Goal: Task Accomplishment & Management: Complete application form

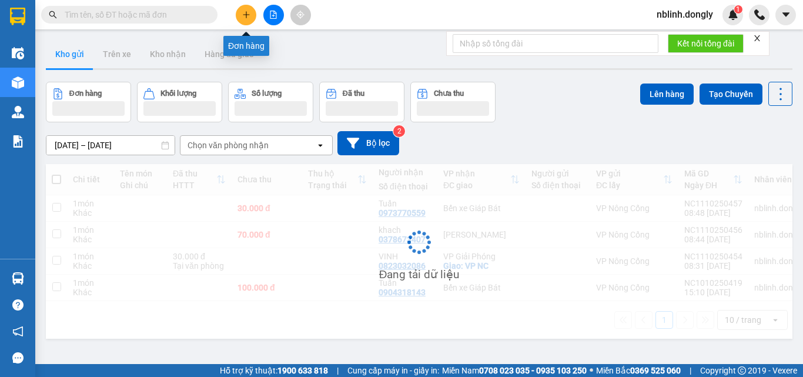
click at [249, 16] on icon "plus" at bounding box center [246, 15] width 8 height 8
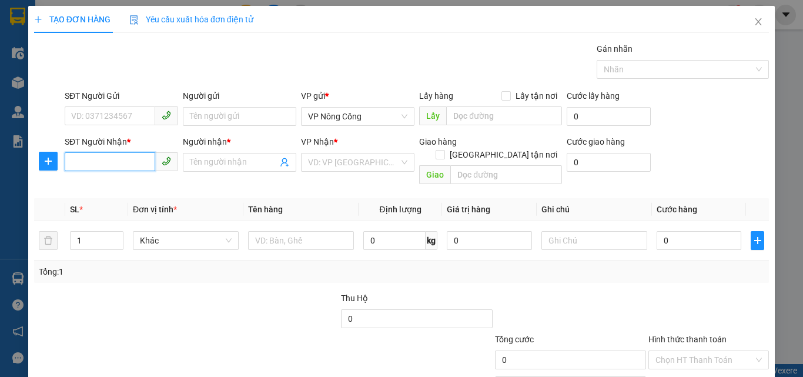
click at [81, 157] on input "SĐT Người Nhận *" at bounding box center [110, 161] width 91 height 19
type input "0977280880"
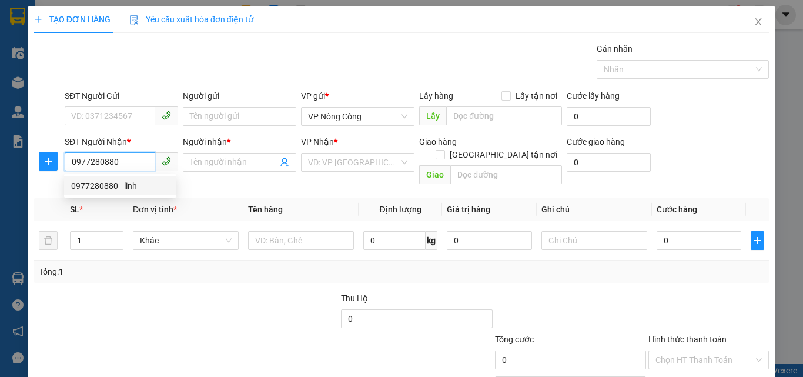
click at [113, 184] on div "0977280880 - linh" at bounding box center [120, 185] width 98 height 13
type input "linh"
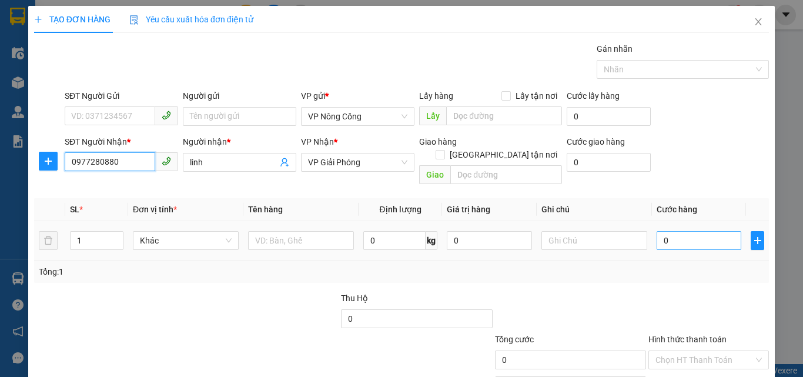
type input "0977280880"
click at [667, 231] on input "0" at bounding box center [698, 240] width 85 height 19
type input "5"
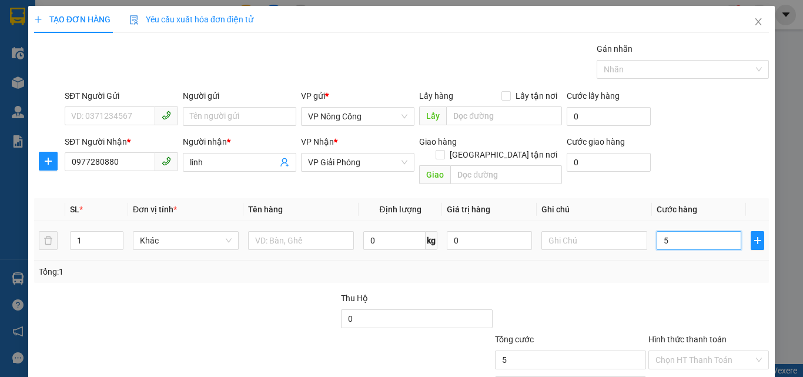
type input "50"
type input "50.000"
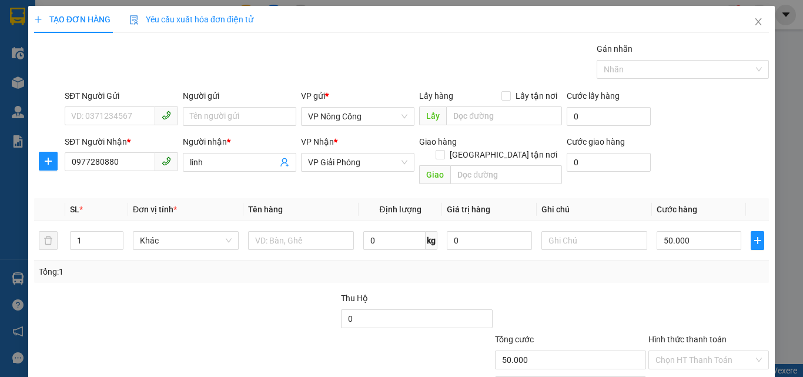
click at [686, 334] on label "Hình thức thanh toán" at bounding box center [687, 338] width 78 height 9
click at [686, 351] on input "Hình thức thanh toán" at bounding box center [704, 360] width 98 height 18
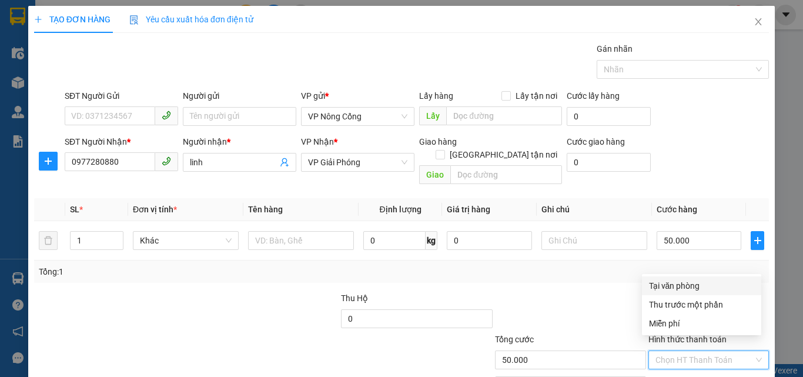
click at [672, 285] on div "Tại văn phòng" at bounding box center [701, 285] width 105 height 13
type input "0"
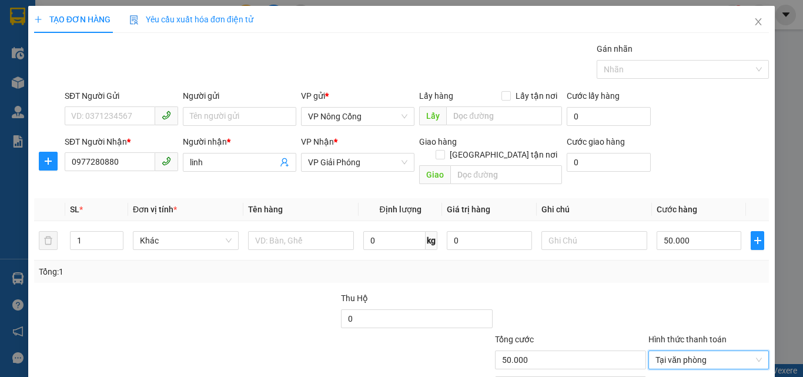
scroll to position [58, 0]
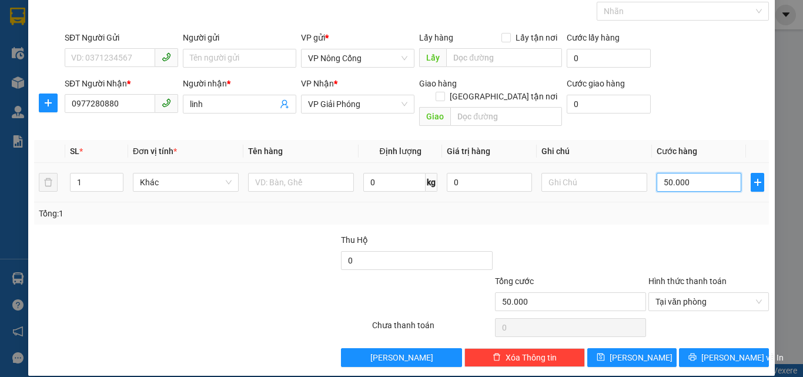
click at [682, 173] on input "50.000" at bounding box center [698, 182] width 85 height 19
type input "0"
type input "05"
type input "5"
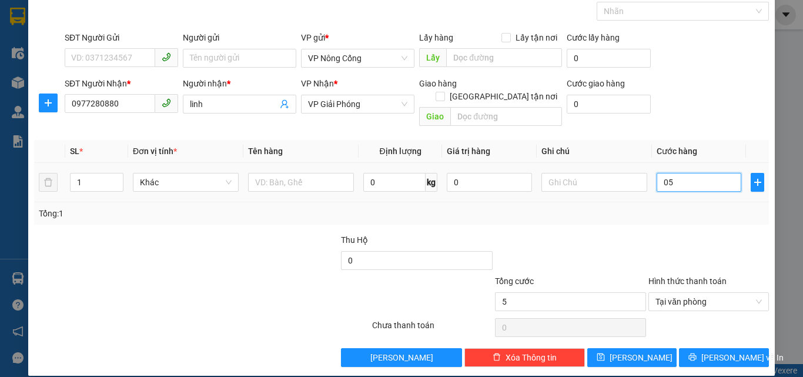
type input "050"
type input "50"
type input "50.000"
click at [675, 276] on label "Hình thức thanh toán" at bounding box center [687, 280] width 78 height 9
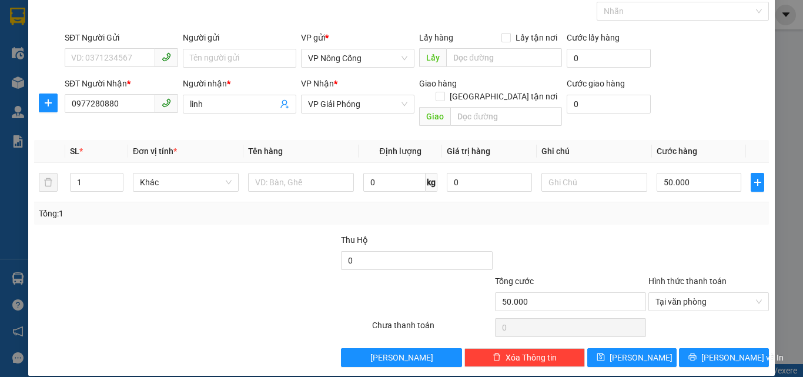
click at [675, 293] on input "Hình thức thanh toán" at bounding box center [704, 302] width 98 height 18
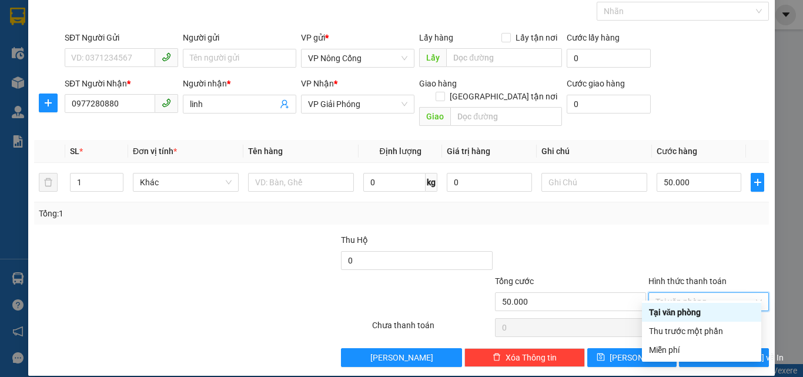
click at [686, 312] on div "Tại văn phòng" at bounding box center [701, 312] width 105 height 13
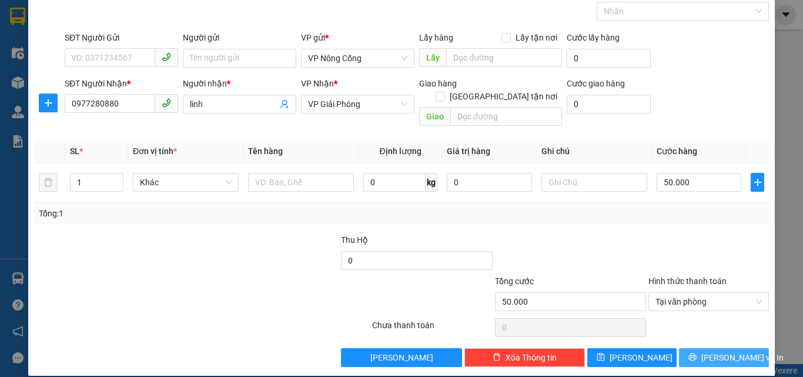
click at [719, 351] on span "[PERSON_NAME] và In" at bounding box center [742, 357] width 82 height 13
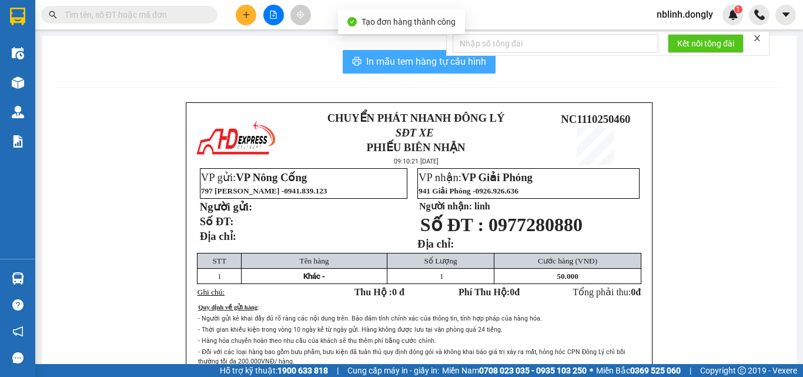
click at [411, 61] on span "In mẫu tem hàng tự cấu hình" at bounding box center [426, 61] width 120 height 15
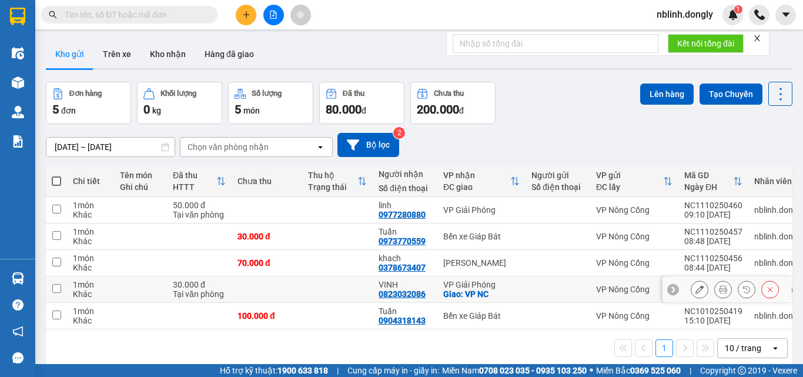
click at [53, 288] on input "checkbox" at bounding box center [56, 288] width 9 height 9
checkbox input "true"
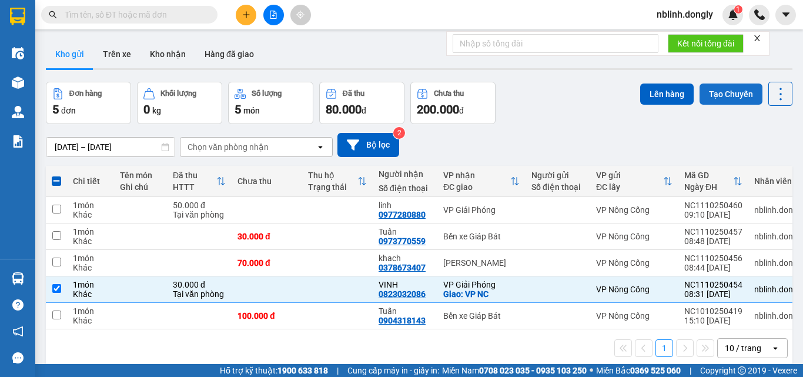
click at [721, 88] on button "Tạo Chuyến" at bounding box center [730, 93] width 63 height 21
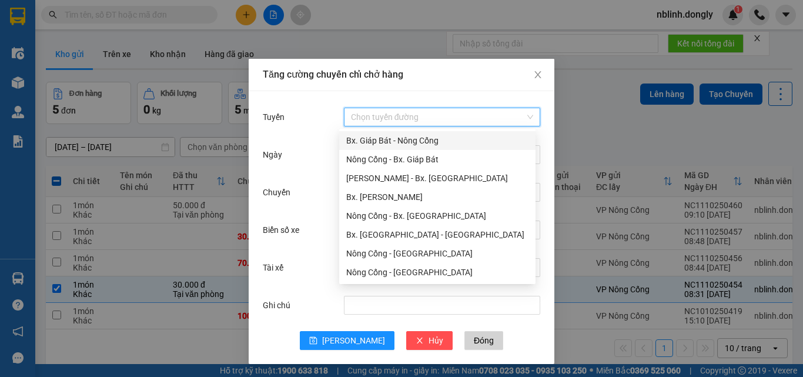
click at [393, 111] on input "Tuyến" at bounding box center [438, 117] width 174 height 18
click at [408, 156] on div "Nông Cống - Bx. Giáp Bát" at bounding box center [437, 159] width 182 height 13
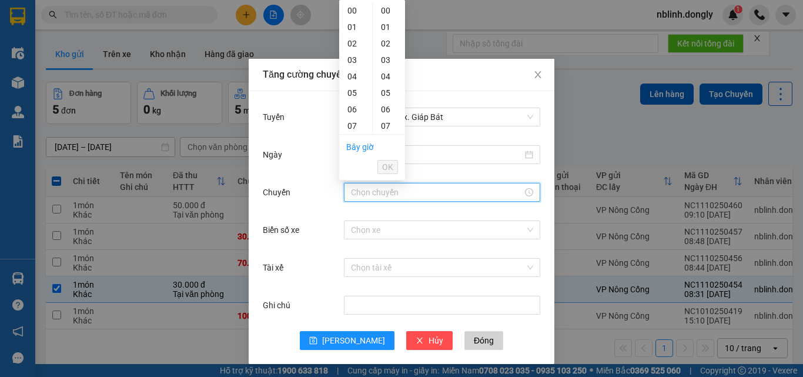
click at [370, 189] on input "Chuyến" at bounding box center [437, 192] width 172 height 13
click at [348, 87] on div "08" at bounding box center [355, 83] width 33 height 16
click at [385, 82] on div "40" at bounding box center [389, 81] width 32 height 16
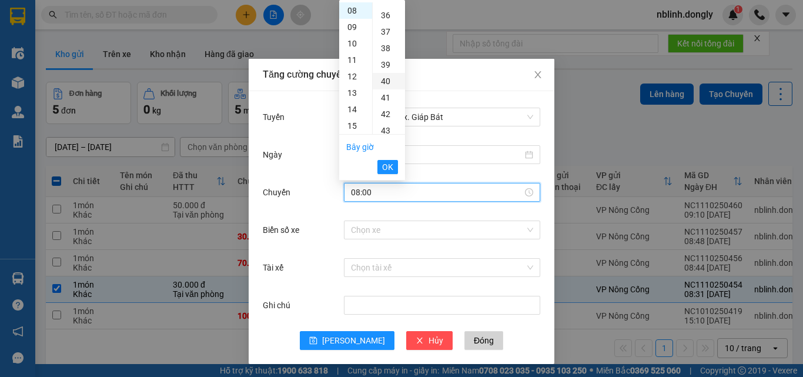
type input "08:40"
click at [389, 166] on span "OK" at bounding box center [387, 166] width 11 height 13
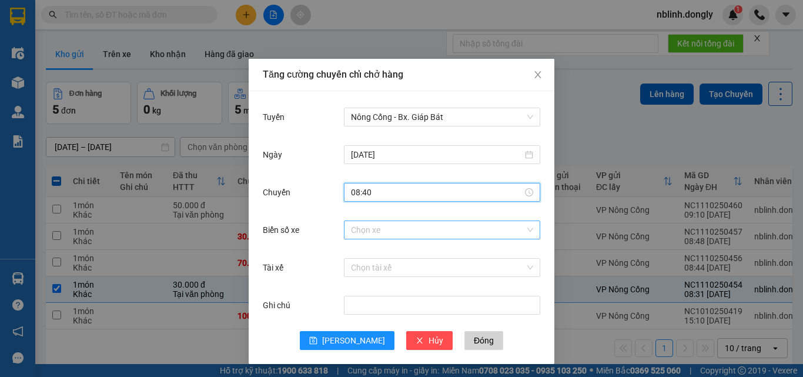
click at [361, 232] on input "Biển số xe" at bounding box center [438, 230] width 174 height 18
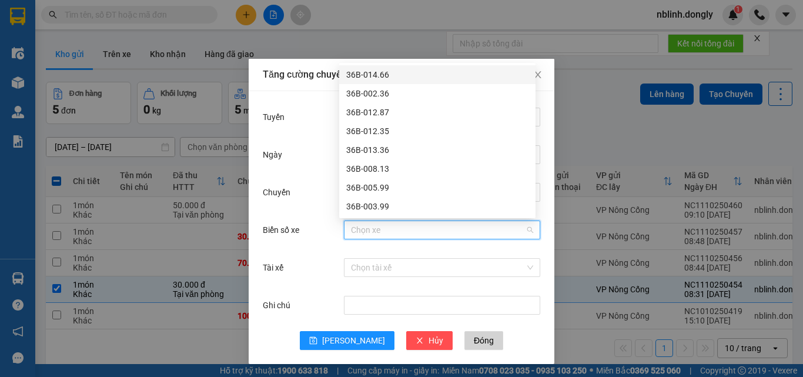
click at [374, 77] on div "36B-014.66" at bounding box center [437, 74] width 182 height 13
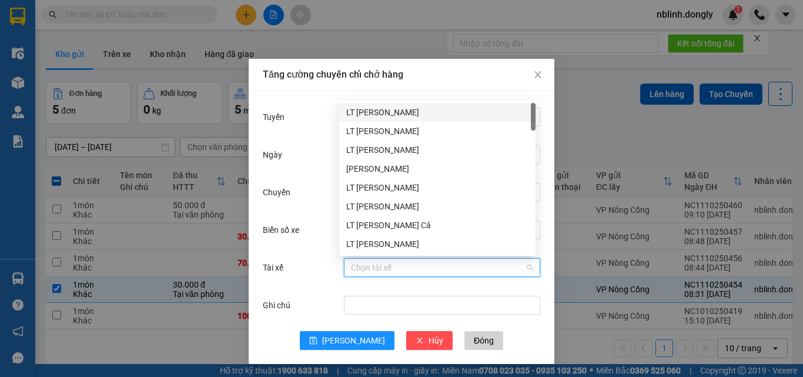
click at [366, 269] on input "Tài xế" at bounding box center [438, 268] width 174 height 18
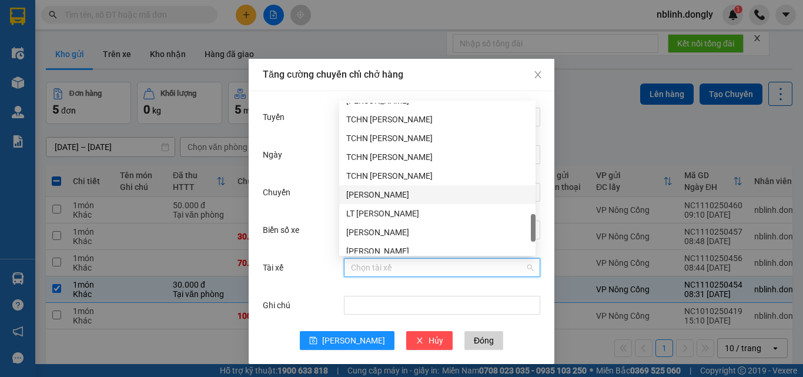
scroll to position [865, 0]
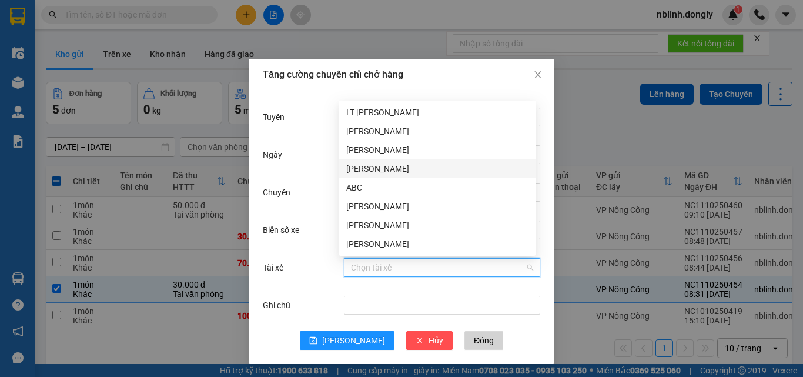
click at [370, 170] on div "[PERSON_NAME]" at bounding box center [437, 168] width 182 height 13
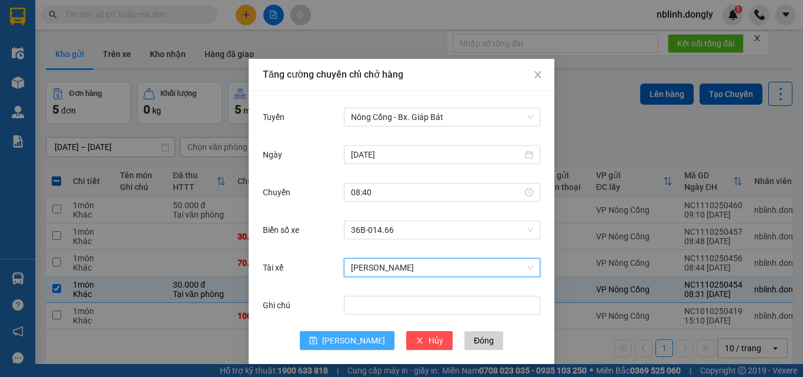
click at [346, 335] on span "[PERSON_NAME]" at bounding box center [353, 340] width 63 height 13
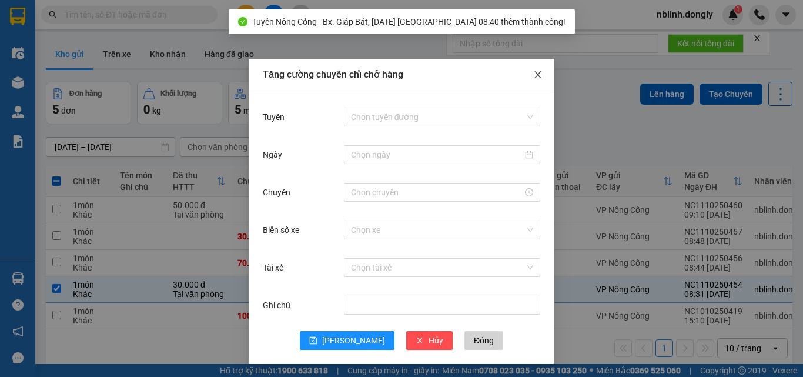
click at [537, 78] on icon "close" at bounding box center [537, 74] width 9 height 9
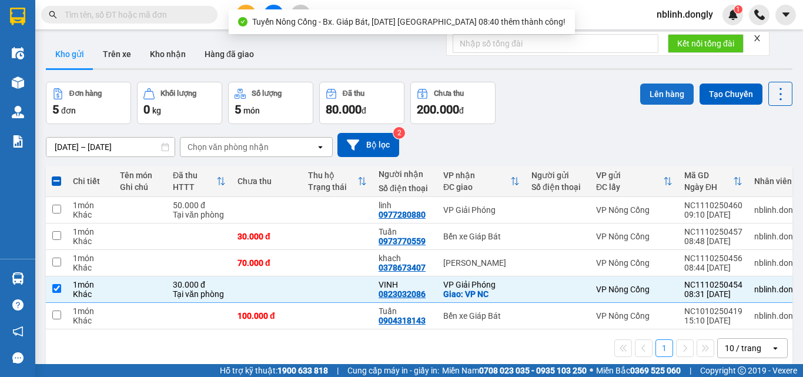
click at [660, 87] on button "Lên hàng" at bounding box center [666, 93] width 53 height 21
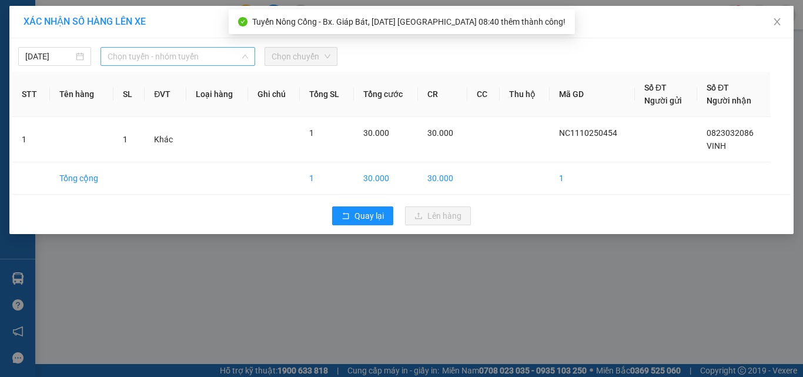
click at [167, 59] on span "Chọn tuyến - nhóm tuyến" at bounding box center [178, 57] width 140 height 18
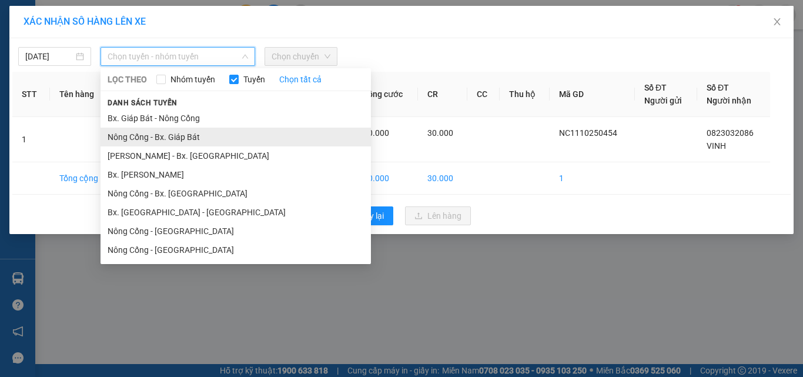
click at [175, 136] on li "Nông Cống - Bx. Giáp Bát" at bounding box center [235, 137] width 270 height 19
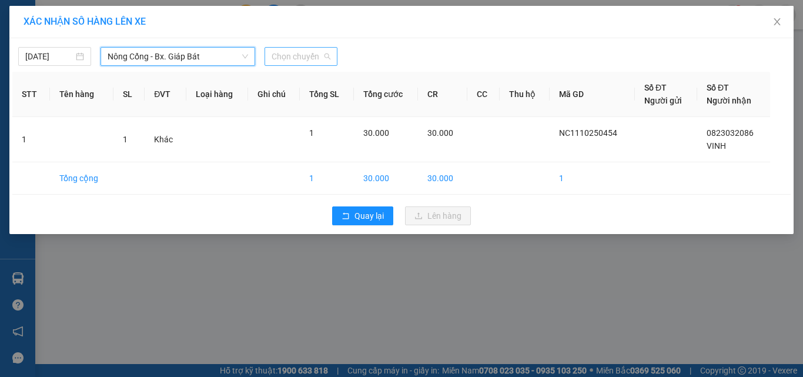
click at [291, 57] on span "Chọn chuyến" at bounding box center [301, 57] width 59 height 18
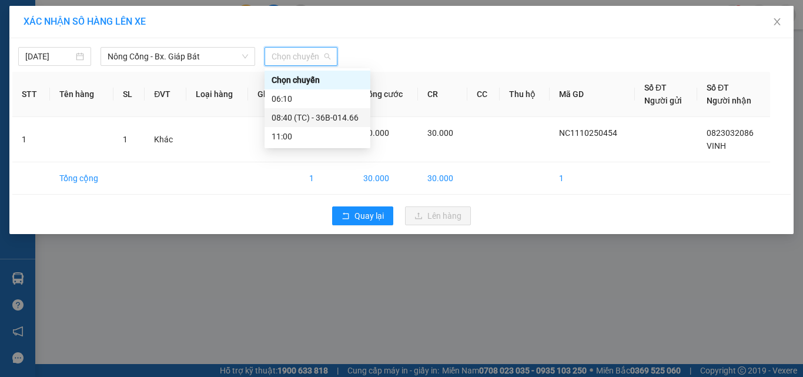
click at [320, 113] on div "08:40 (TC) - 36B-014.66" at bounding box center [318, 117] width 92 height 13
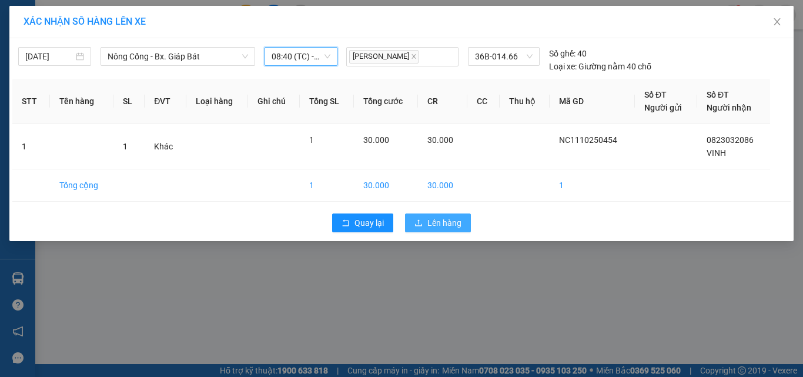
click at [453, 223] on span "Lên hàng" at bounding box center [444, 222] width 34 height 13
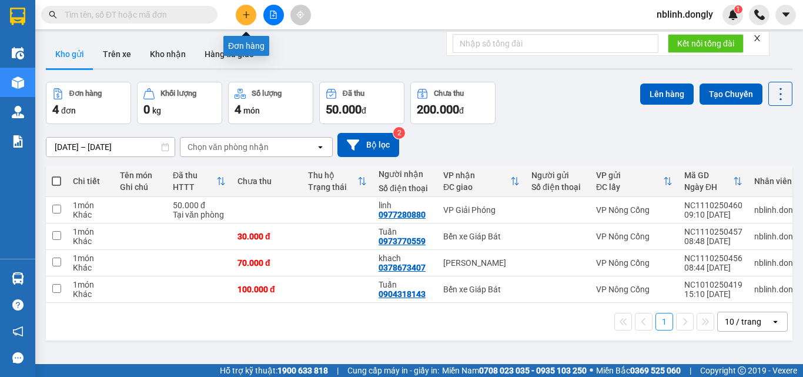
click at [243, 19] on button at bounding box center [246, 15] width 21 height 21
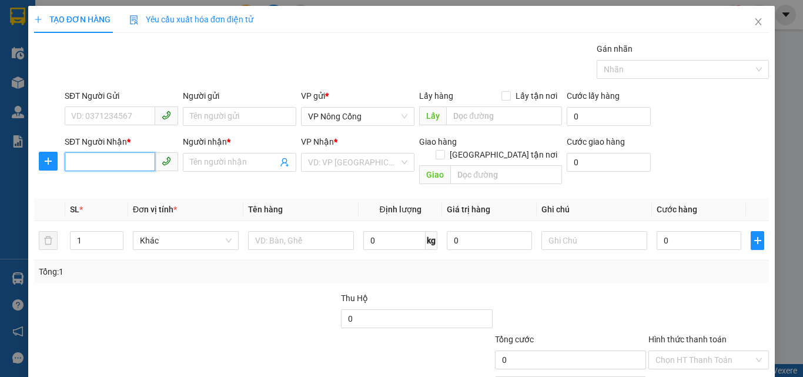
click at [70, 162] on input "SĐT Người Nhận *" at bounding box center [110, 161] width 91 height 19
type input "08999263158"
click at [222, 156] on input "Người nhận *" at bounding box center [234, 162] width 88 height 13
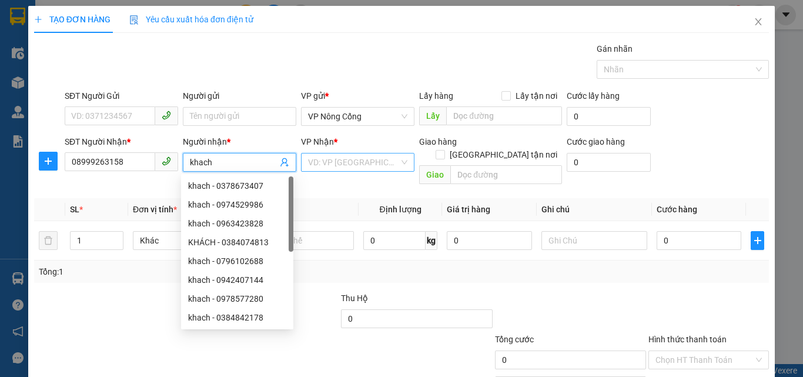
type input "khach"
click at [340, 162] on input "search" at bounding box center [353, 162] width 91 height 18
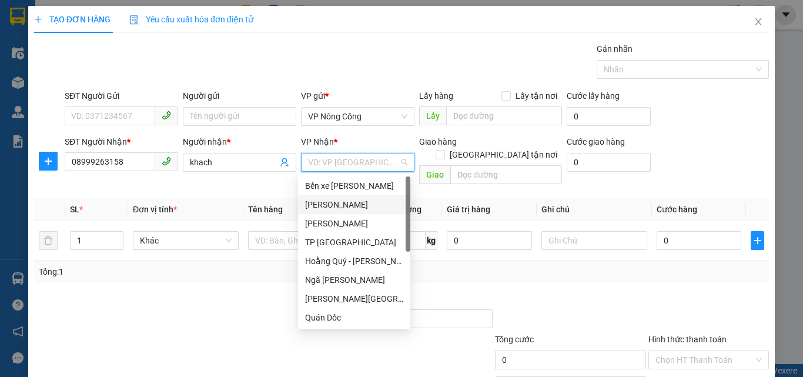
drag, startPoint x: 326, startPoint y: 205, endPoint x: 368, endPoint y: 205, distance: 42.3
click at [326, 205] on div "[PERSON_NAME]" at bounding box center [354, 204] width 98 height 13
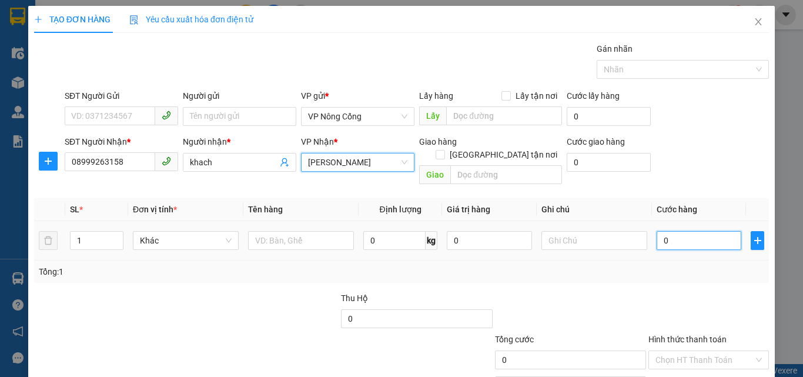
click at [668, 231] on input "0" at bounding box center [698, 240] width 85 height 19
type input "3"
type input "30"
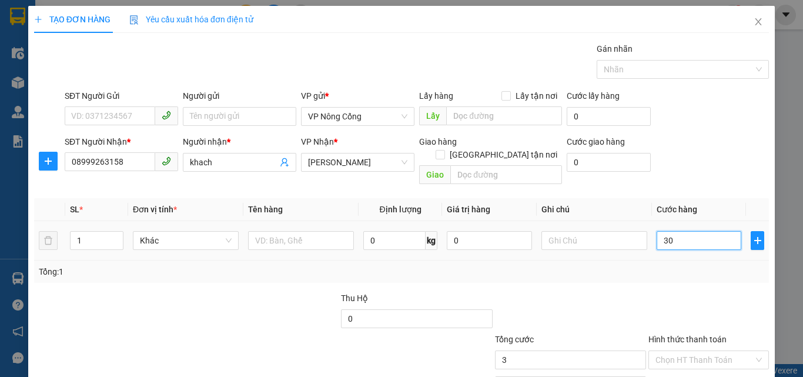
type input "30"
type input "300"
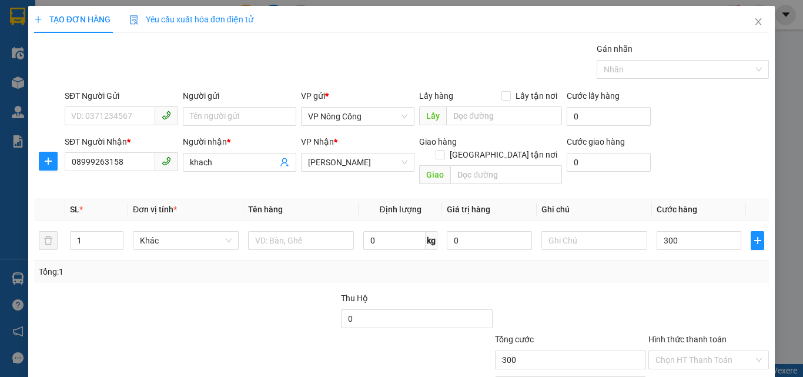
type input "300.000"
click at [687, 334] on label "Hình thức thanh toán" at bounding box center [687, 338] width 78 height 9
click at [687, 351] on input "Hình thức thanh toán" at bounding box center [704, 360] width 98 height 18
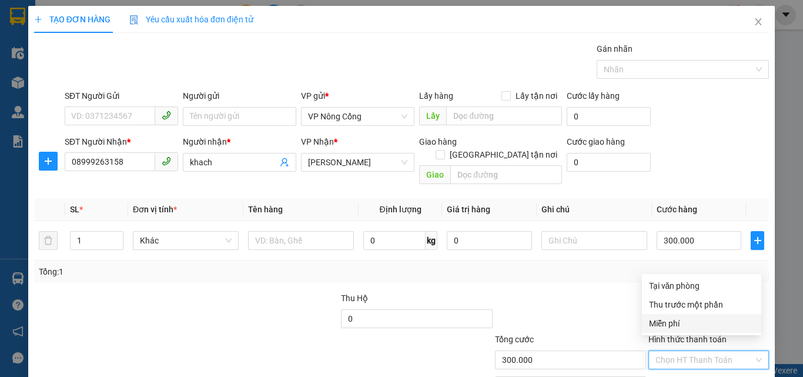
scroll to position [58, 0]
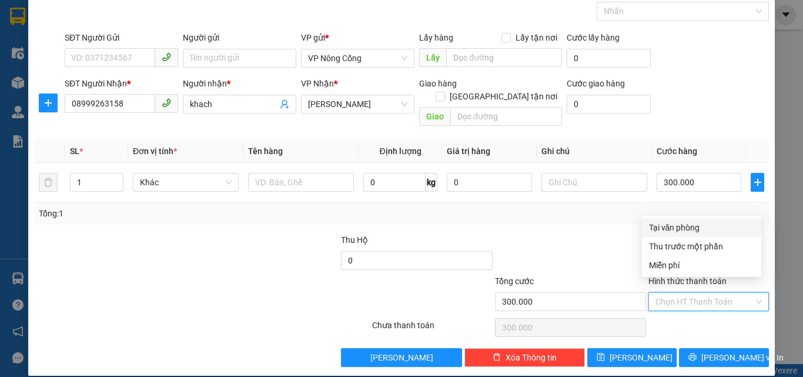
drag, startPoint x: 679, startPoint y: 227, endPoint x: 695, endPoint y: 274, distance: 50.4
click at [678, 227] on div "Tại văn phòng" at bounding box center [701, 227] width 105 height 13
type input "0"
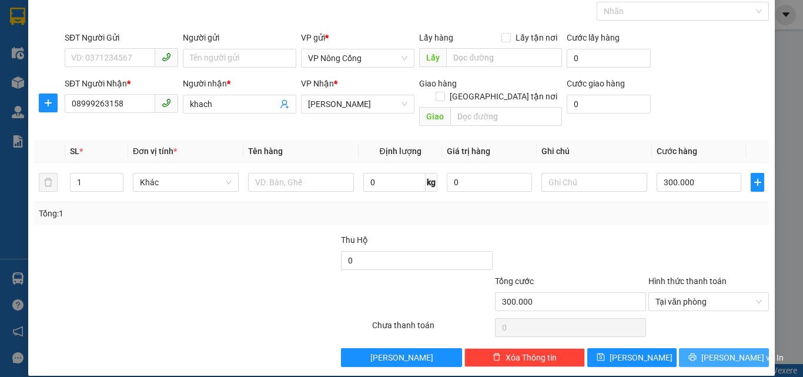
click at [714, 351] on span "[PERSON_NAME] và In" at bounding box center [742, 357] width 82 height 13
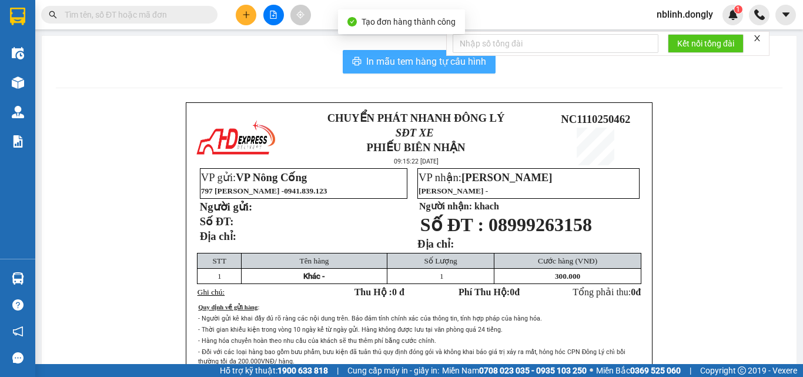
click at [433, 58] on span "In mẫu tem hàng tự cấu hình" at bounding box center [426, 61] width 120 height 15
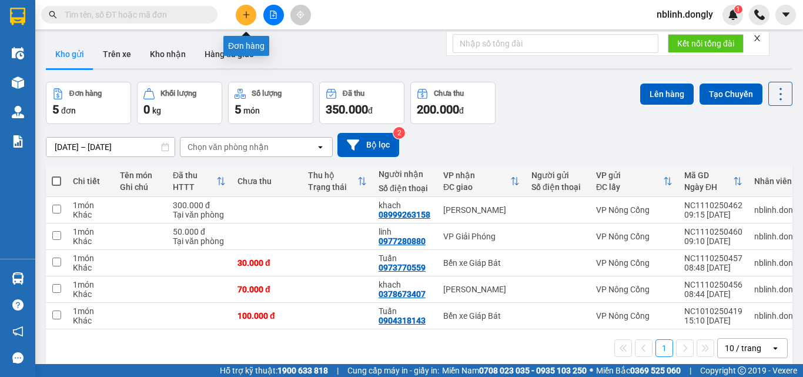
click at [247, 21] on button at bounding box center [246, 15] width 21 height 21
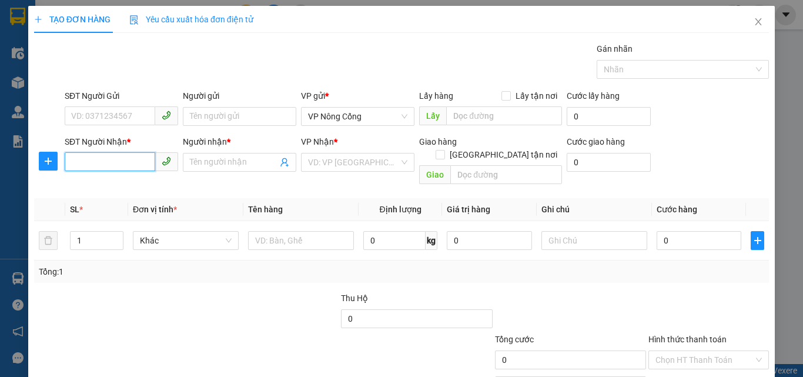
click at [90, 159] on input "SĐT Người Nhận *" at bounding box center [110, 161] width 91 height 19
type input "0984217793"
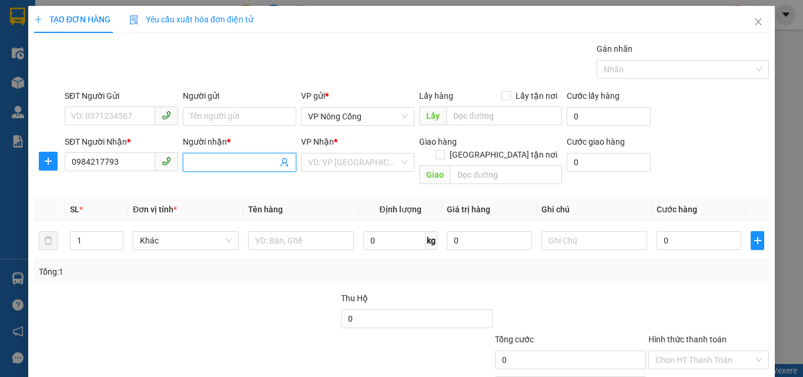
click at [207, 160] on input "Người nhận *" at bounding box center [234, 162] width 88 height 13
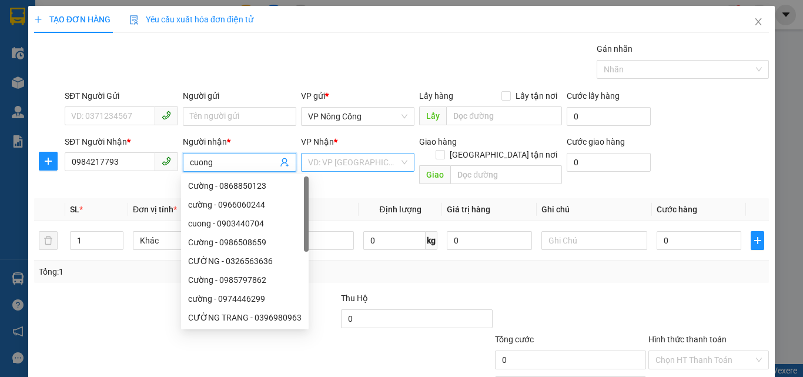
type input "cuong"
click at [319, 166] on input "search" at bounding box center [353, 162] width 91 height 18
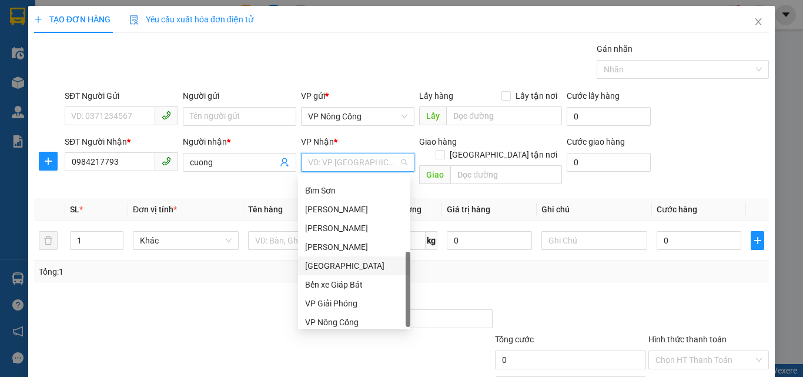
scroll to position [169, 0]
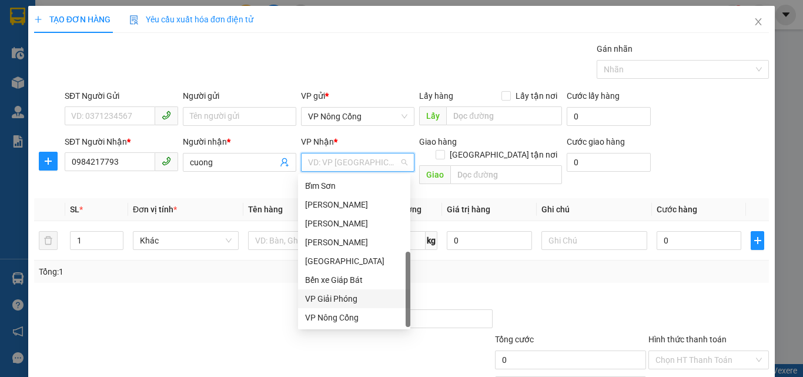
click at [326, 297] on div "VP Giải Phóng" at bounding box center [354, 298] width 98 height 13
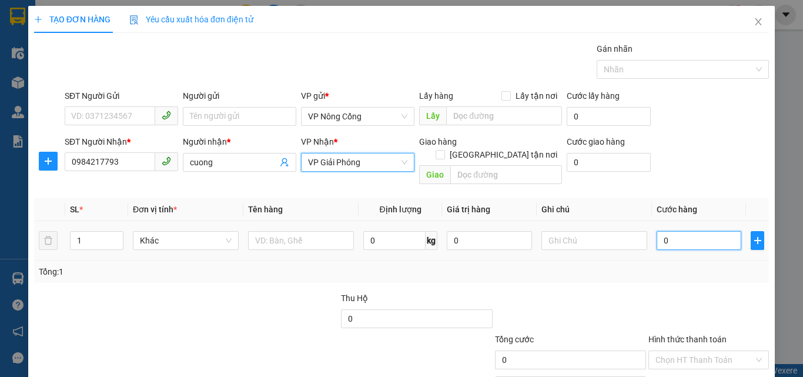
click at [666, 231] on input "0" at bounding box center [698, 240] width 85 height 19
type input "4"
type input "40"
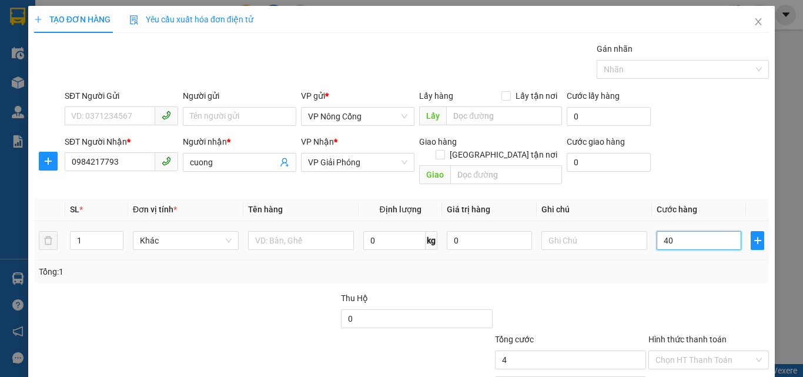
type input "40"
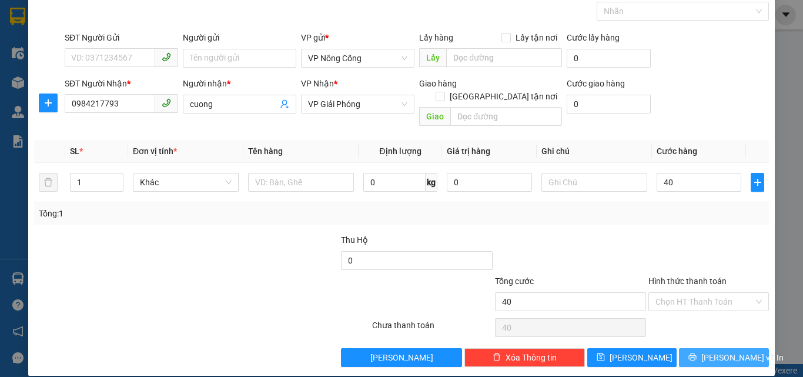
type input "40.000"
click at [713, 351] on span "[PERSON_NAME] và In" at bounding box center [742, 357] width 82 height 13
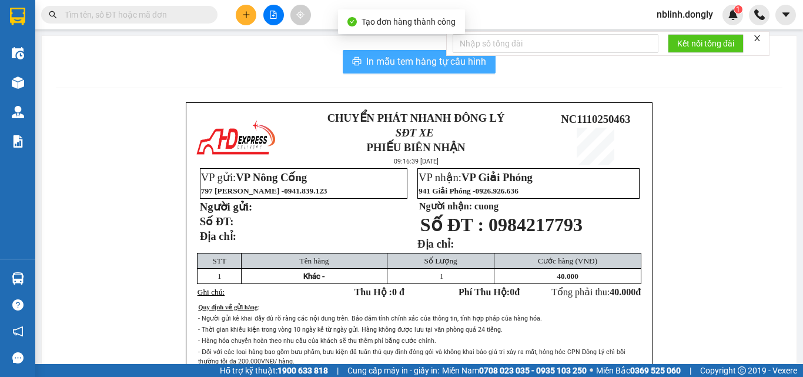
click at [415, 59] on span "In mẫu tem hàng tự cấu hình" at bounding box center [426, 61] width 120 height 15
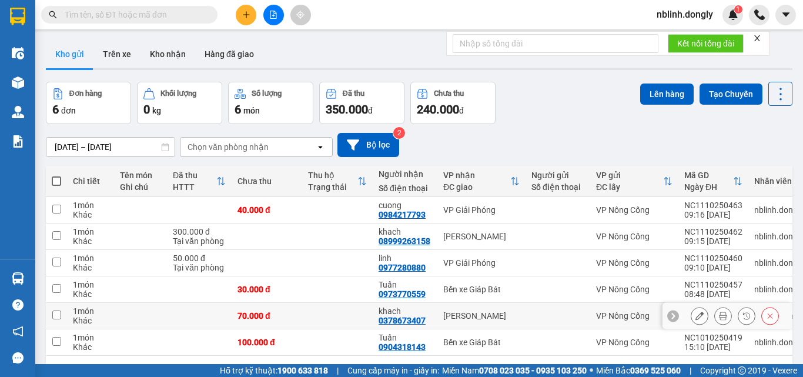
scroll to position [77, 0]
click at [248, 16] on icon "plus" at bounding box center [246, 15] width 8 height 8
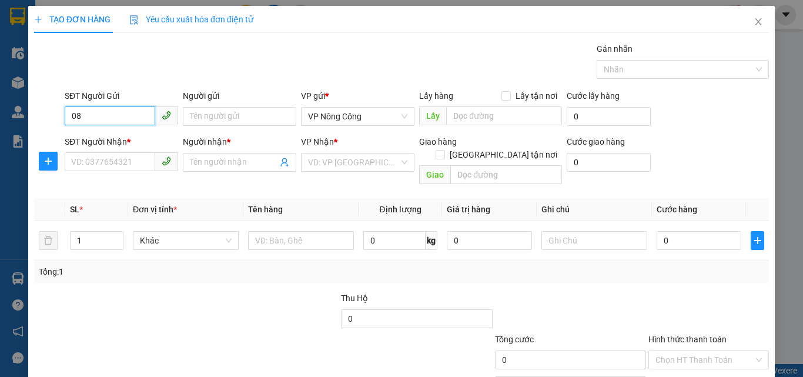
type input "0"
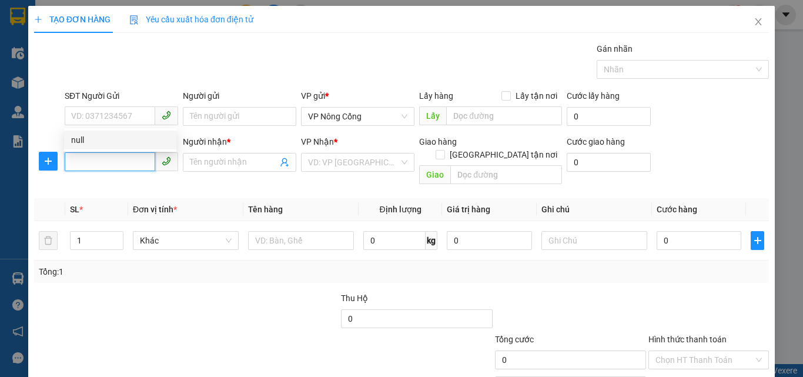
click at [119, 163] on input "SĐT Người Nhận *" at bounding box center [110, 161] width 91 height 19
type input "0813171897"
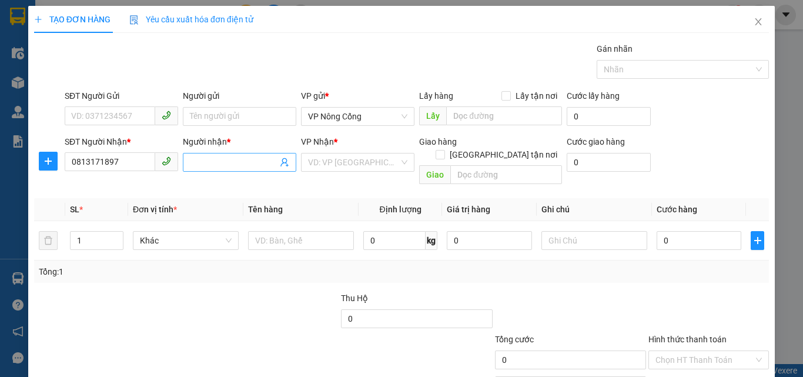
click at [233, 162] on input "Người nhận *" at bounding box center [234, 162] width 88 height 13
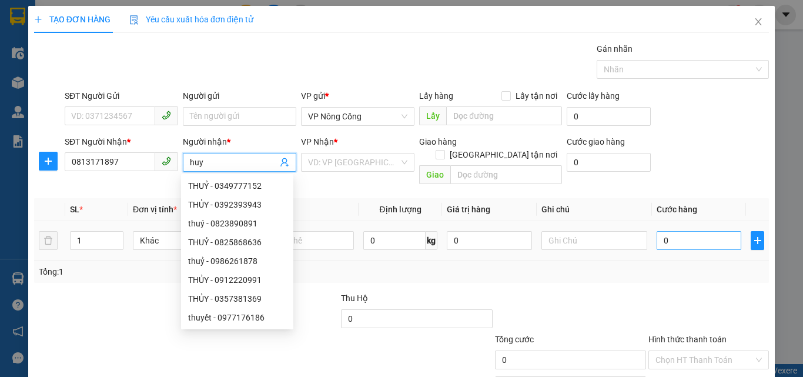
type input "huy"
click at [692, 231] on input "0" at bounding box center [698, 240] width 85 height 19
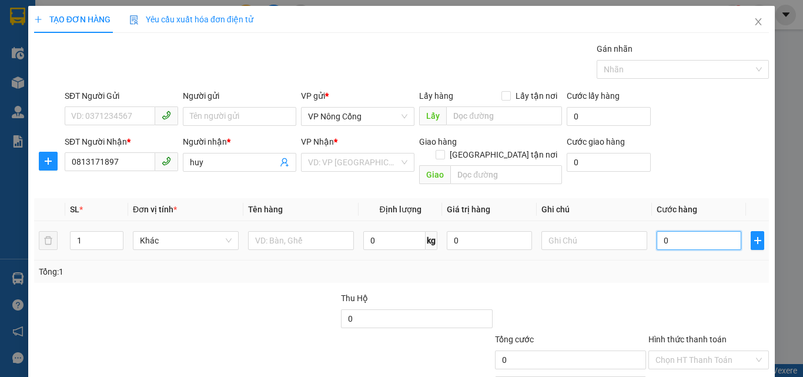
type input "5"
type input "50"
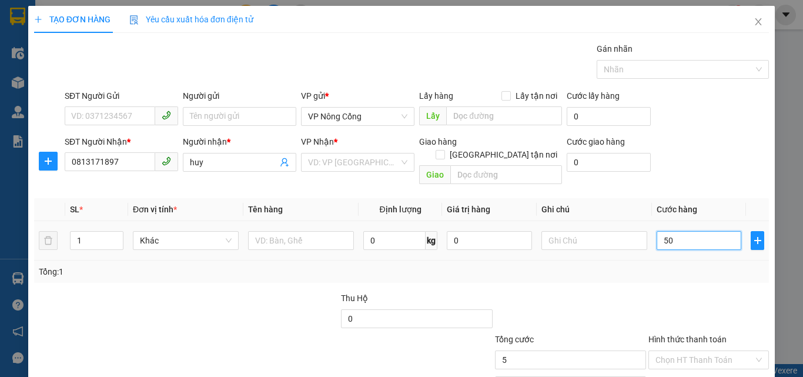
type input "50"
type input "50.000"
click at [367, 157] on input "search" at bounding box center [353, 162] width 91 height 18
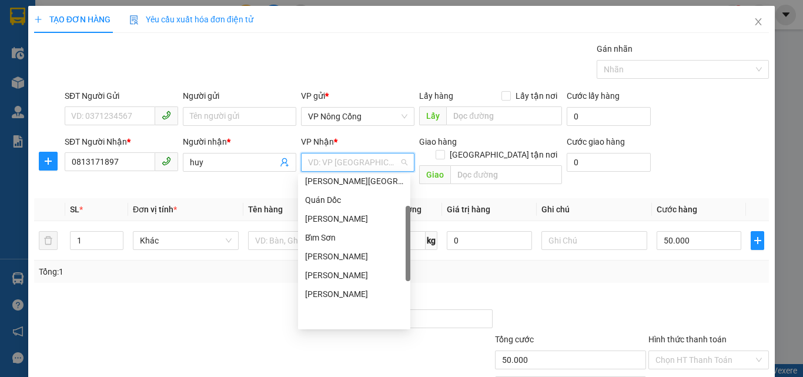
scroll to position [169, 0]
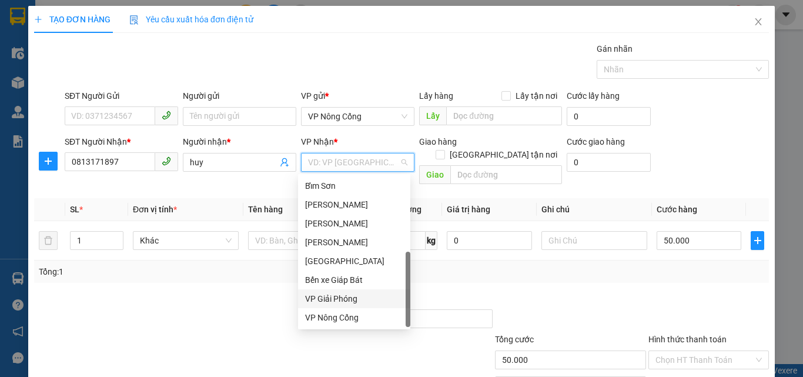
click at [348, 297] on div "VP Giải Phóng" at bounding box center [354, 298] width 98 height 13
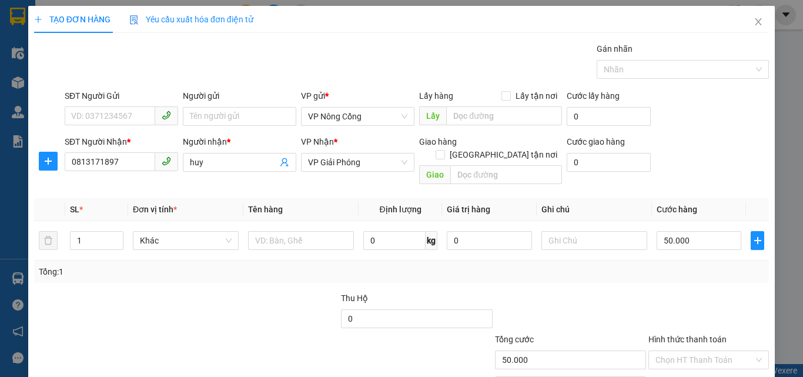
click at [680, 334] on label "Hình thức thanh toán" at bounding box center [687, 338] width 78 height 9
click at [680, 351] on input "Hình thức thanh toán" at bounding box center [704, 360] width 98 height 18
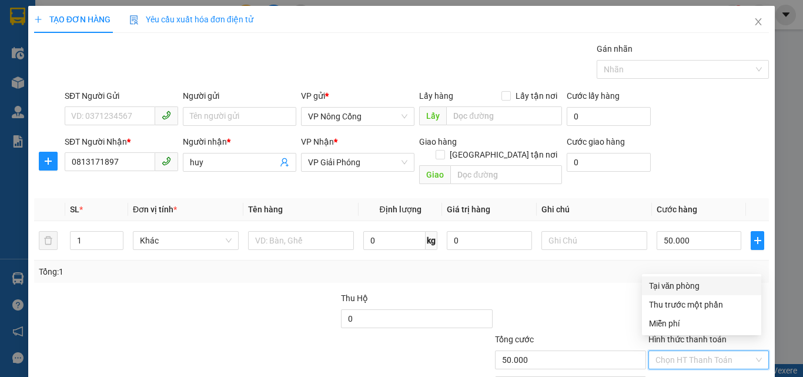
click at [685, 287] on div "Tại văn phòng" at bounding box center [701, 285] width 105 height 13
type input "0"
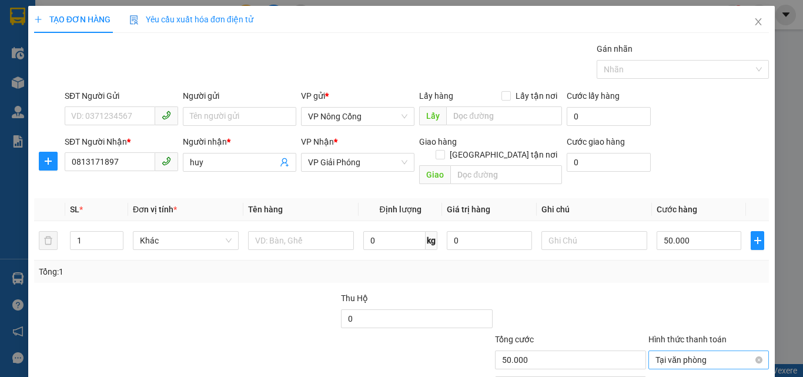
scroll to position [58, 0]
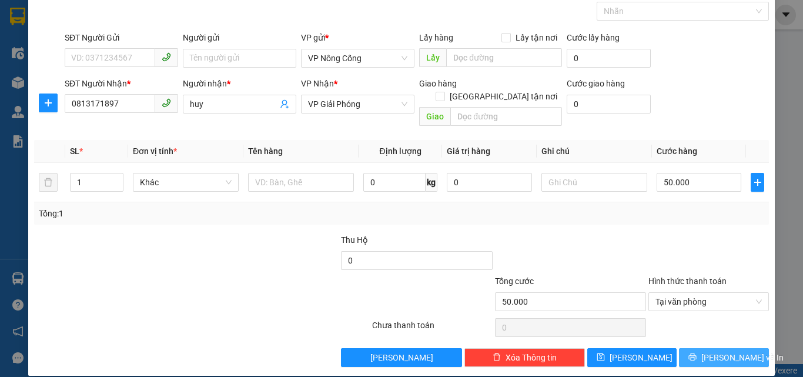
click at [723, 351] on span "[PERSON_NAME] và In" at bounding box center [742, 357] width 82 height 13
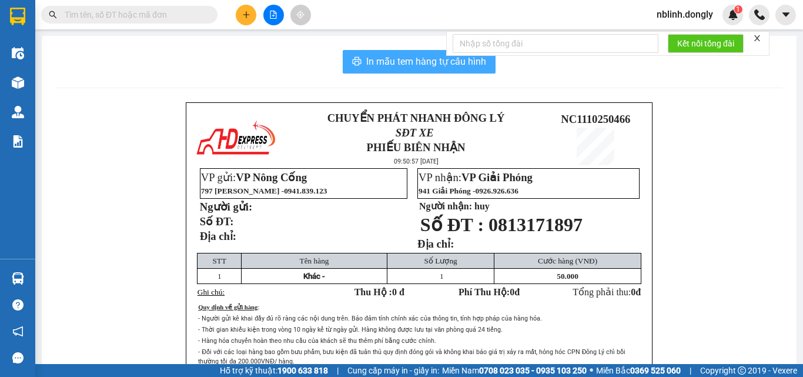
click at [435, 60] on span "In mẫu tem hàng tự cấu hình" at bounding box center [426, 61] width 120 height 15
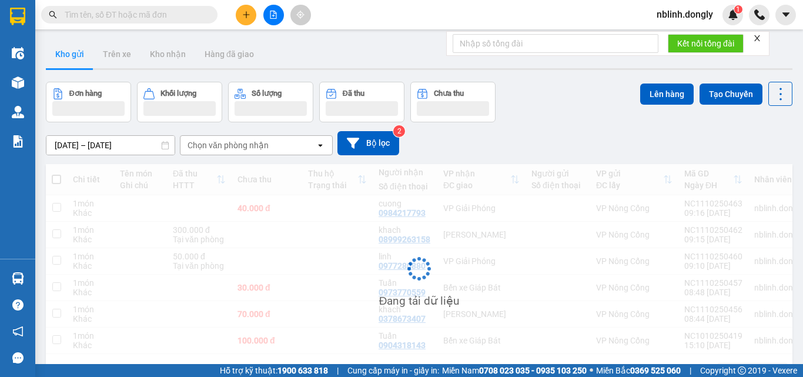
click at [397, 61] on div "Kho gửi Trên xe Kho nhận Hàng đã giao" at bounding box center [419, 55] width 746 height 31
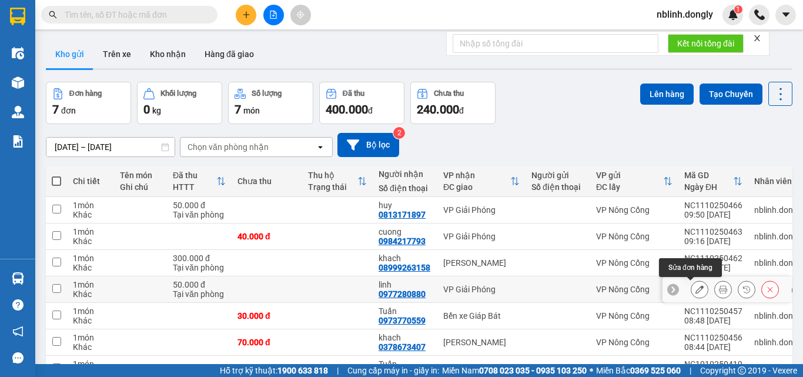
click at [695, 291] on icon at bounding box center [699, 289] width 8 height 8
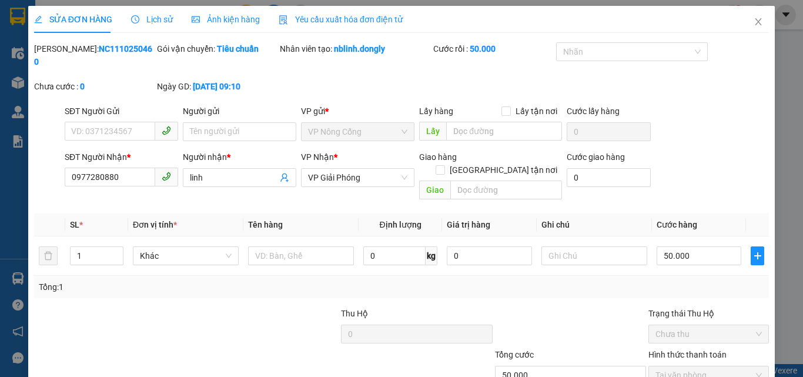
type input "0977280880"
type input "linh"
type input "50.000"
click at [476, 26] on div "SỬA ĐƠN HÀNG Lịch sử Ảnh kiện hàng Yêu cầu xuất hóa đơn điện tử" at bounding box center [401, 19] width 735 height 27
click at [746, 19] on span "Close" at bounding box center [758, 22] width 33 height 33
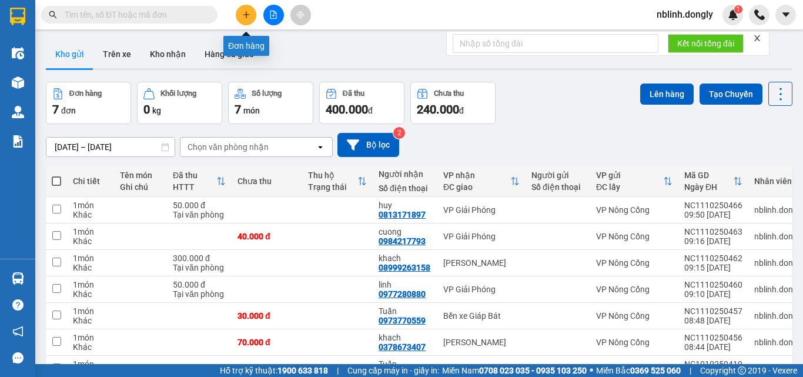
click at [253, 16] on button at bounding box center [246, 15] width 21 height 21
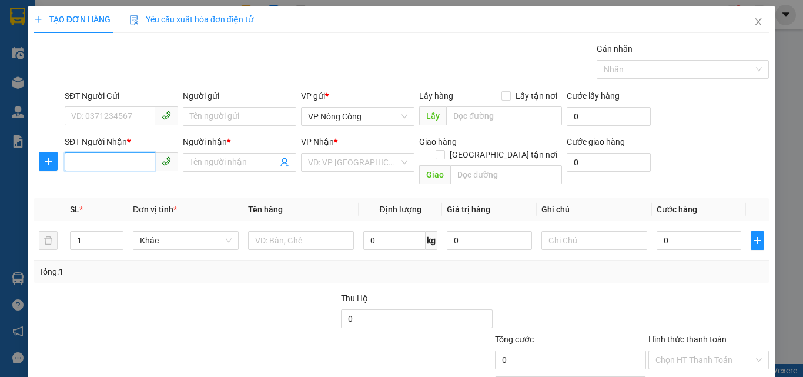
click at [74, 161] on input "SĐT Người Nhận *" at bounding box center [110, 161] width 91 height 19
type input "03332590233"
click at [206, 159] on input "Người nhận *" at bounding box center [234, 162] width 88 height 13
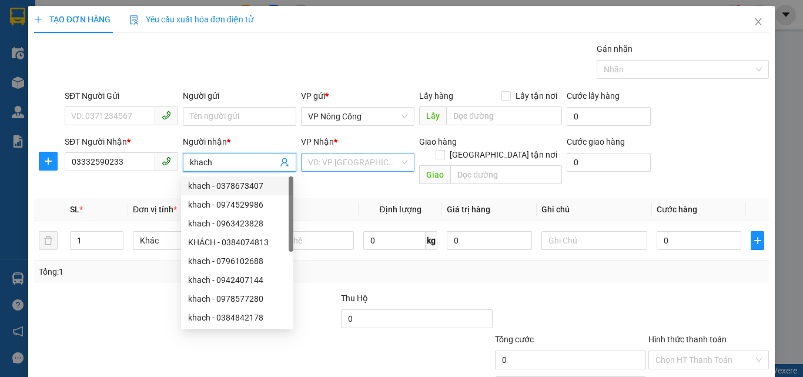
type input "khach"
click at [366, 157] on input "search" at bounding box center [353, 162] width 91 height 18
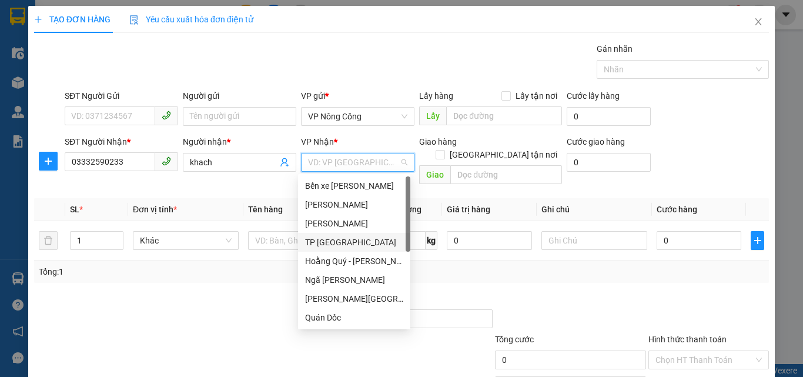
scroll to position [165, 0]
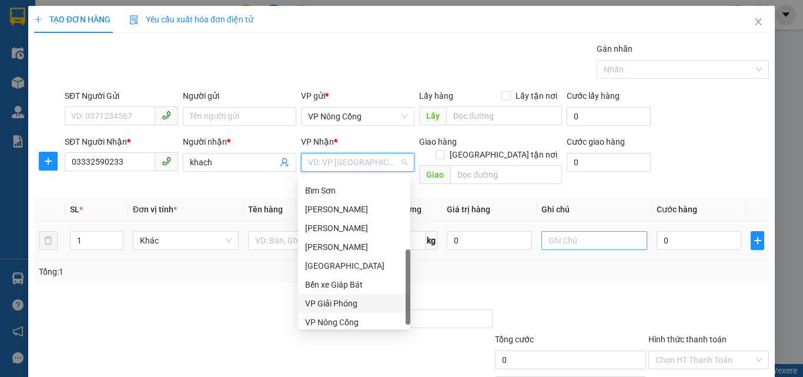
drag, startPoint x: 341, startPoint y: 300, endPoint x: 586, endPoint y: 230, distance: 254.7
click at [361, 296] on div "VP Giải Phóng" at bounding box center [354, 303] width 112 height 19
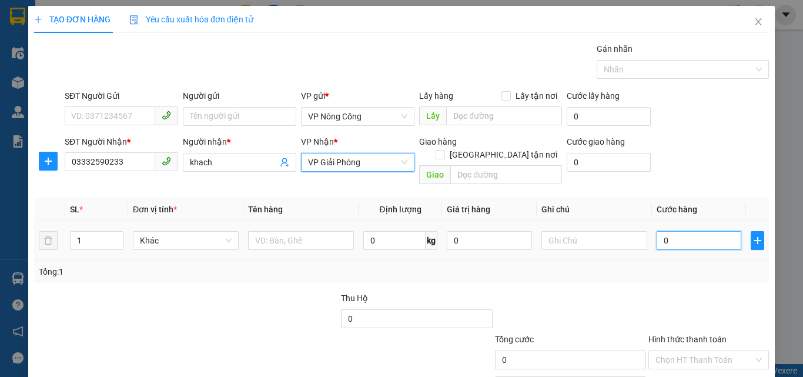
click at [666, 233] on input "0" at bounding box center [698, 240] width 85 height 19
type input "5"
type input "50"
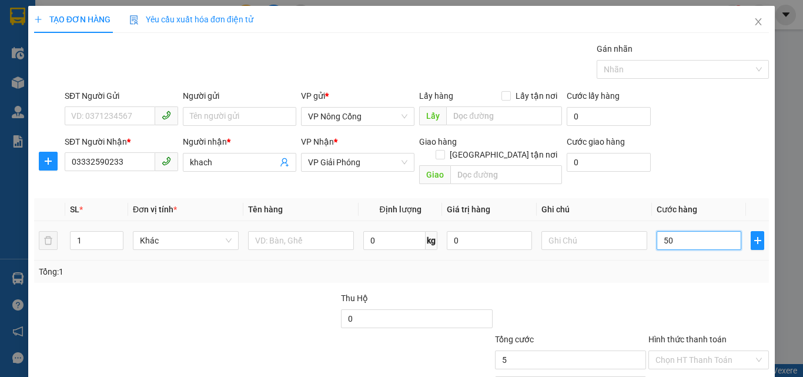
type input "50"
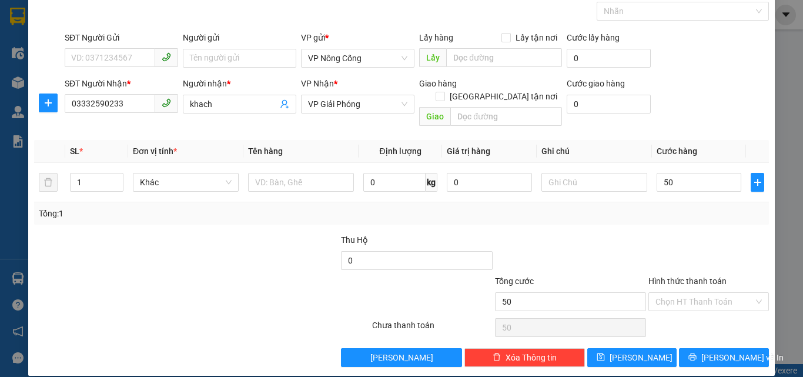
type input "50.000"
click at [683, 276] on label "Hình thức thanh toán" at bounding box center [687, 280] width 78 height 9
click at [683, 293] on input "Hình thức thanh toán" at bounding box center [704, 302] width 98 height 18
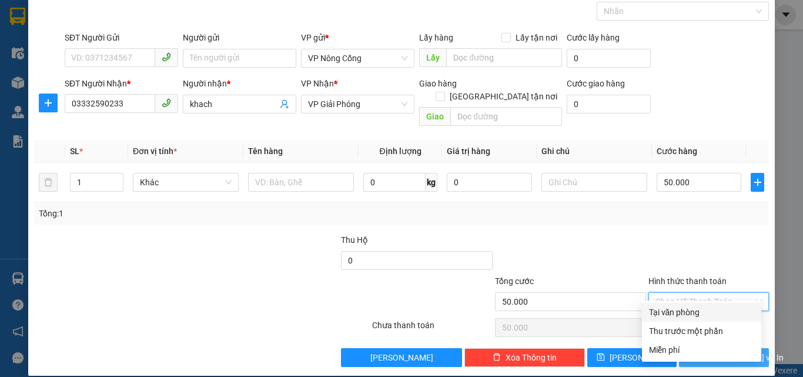
drag, startPoint x: 686, startPoint y: 312, endPoint x: 696, endPoint y: 348, distance: 37.4
click at [686, 313] on div "Tại văn phòng" at bounding box center [701, 312] width 105 height 13
type input "0"
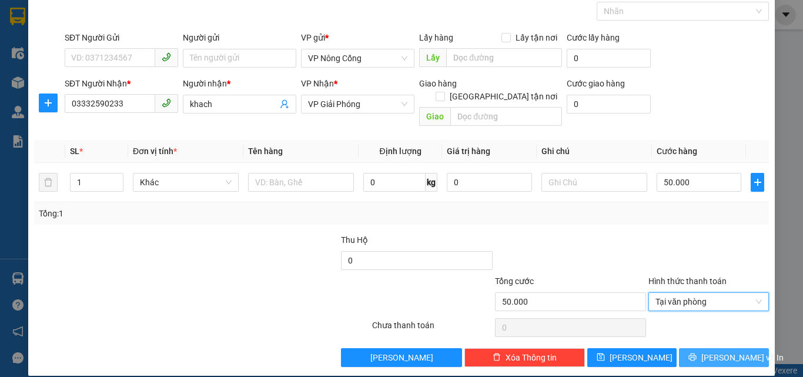
click at [714, 351] on span "[PERSON_NAME] và In" at bounding box center [742, 357] width 82 height 13
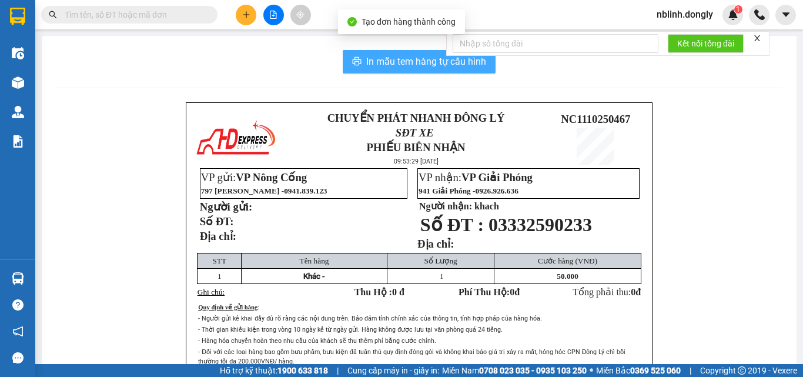
click at [401, 56] on span "In mẫu tem hàng tự cấu hình" at bounding box center [426, 61] width 120 height 15
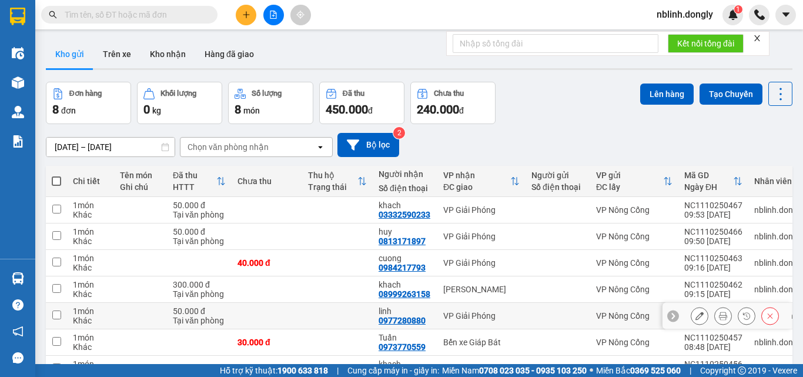
click at [56, 316] on input "checkbox" at bounding box center [56, 314] width 9 height 9
checkbox input "true"
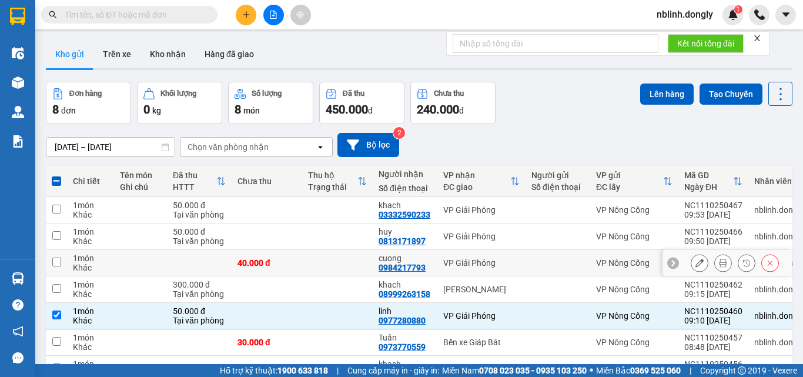
click at [55, 262] on input "checkbox" at bounding box center [56, 261] width 9 height 9
checkbox input "true"
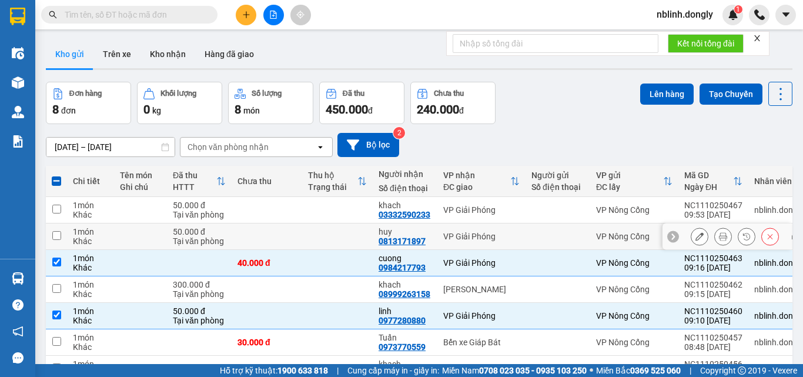
click at [57, 233] on input "checkbox" at bounding box center [56, 235] width 9 height 9
checkbox input "true"
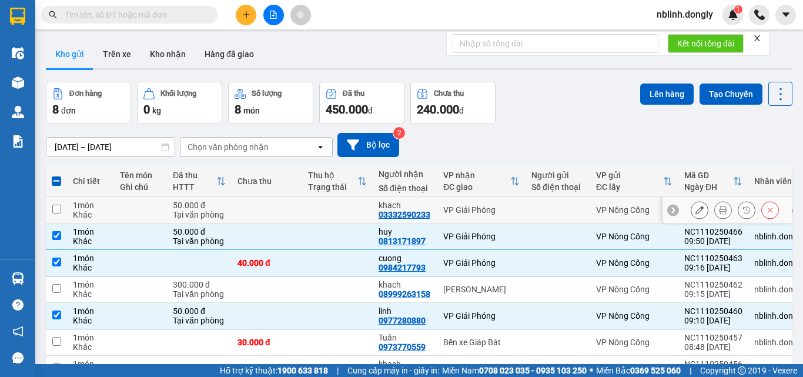
click at [54, 207] on input "checkbox" at bounding box center [56, 209] width 9 height 9
checkbox input "true"
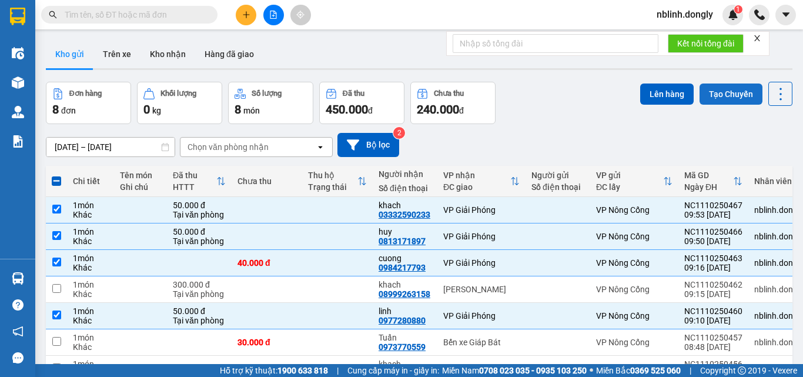
click at [722, 95] on button "Tạo Chuyến" at bounding box center [730, 93] width 63 height 21
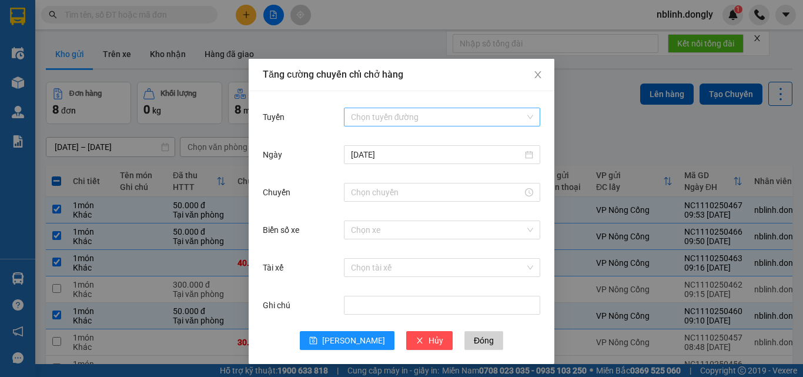
click at [407, 116] on input "Tuyến" at bounding box center [438, 117] width 174 height 18
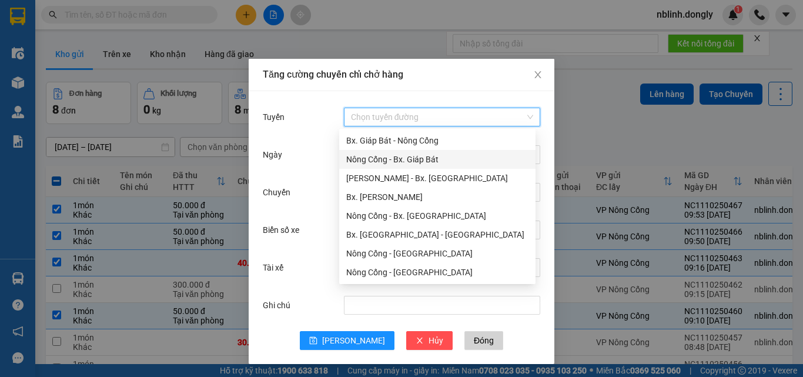
click at [408, 160] on div "Nông Cống - Bx. Giáp Bát" at bounding box center [437, 159] width 182 height 13
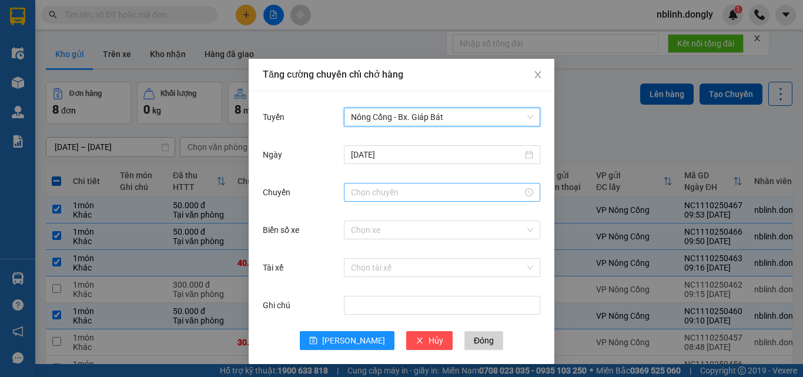
click at [377, 195] on input "Chuyến" at bounding box center [437, 192] width 172 height 13
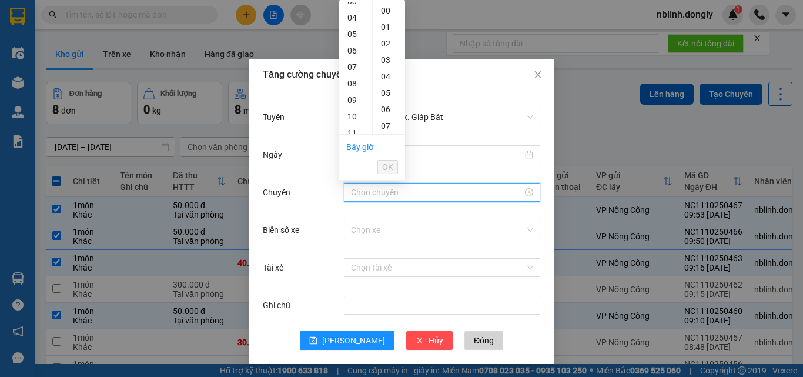
scroll to position [118, 0]
click at [348, 55] on div "10" at bounding box center [355, 57] width 33 height 16
type input "10:00"
drag, startPoint x: 387, startPoint y: 166, endPoint x: 387, endPoint y: 173, distance: 7.1
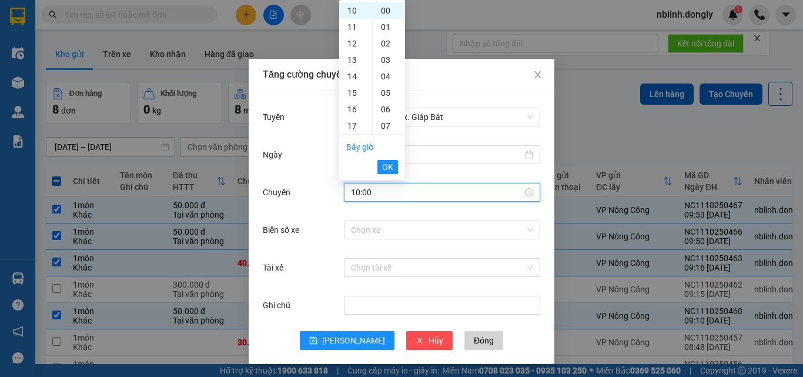
click at [387, 165] on span "OK" at bounding box center [387, 166] width 11 height 13
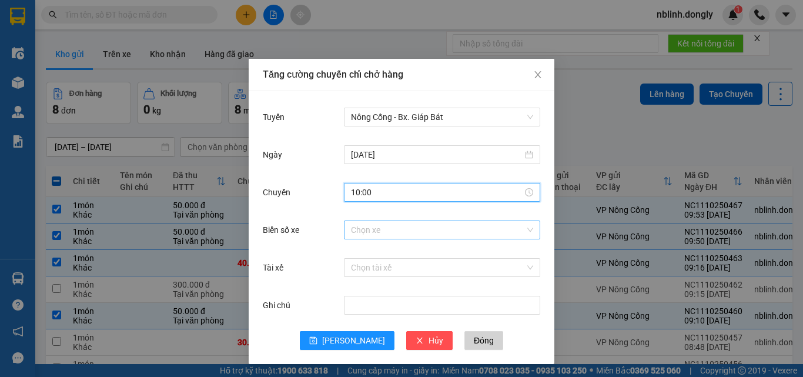
click at [358, 233] on input "Biển số xe" at bounding box center [438, 230] width 174 height 18
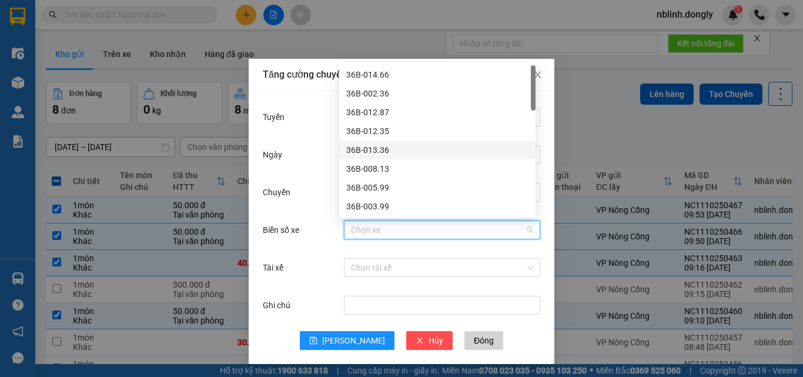
scroll to position [59, 0]
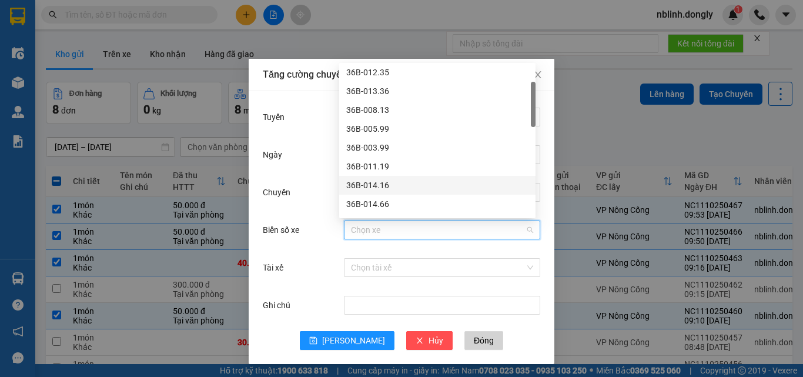
click at [373, 183] on div "36B-014.16" at bounding box center [437, 185] width 182 height 13
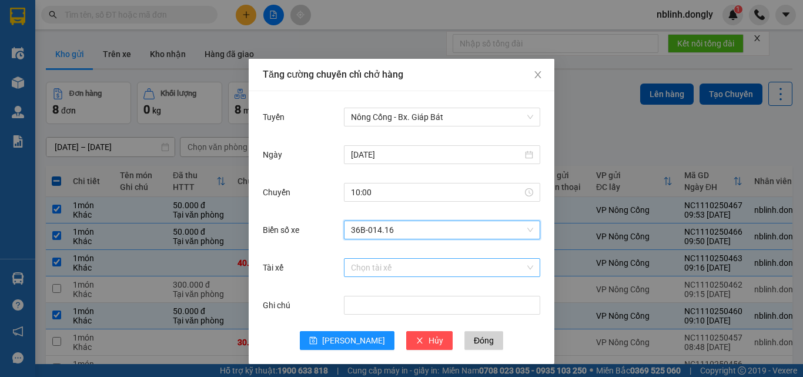
click at [356, 270] on input "Tài xế" at bounding box center [438, 268] width 174 height 18
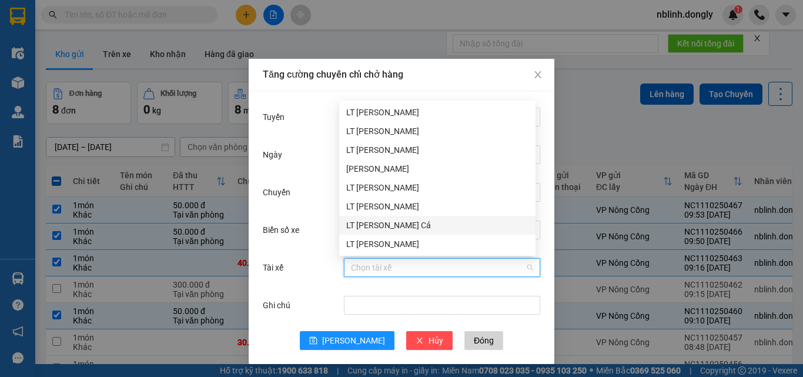
click at [363, 222] on div "LT [PERSON_NAME] Cả" at bounding box center [437, 225] width 182 height 13
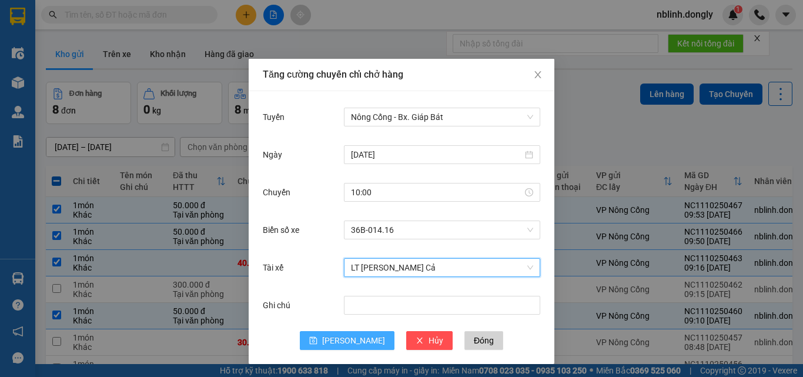
drag, startPoint x: 344, startPoint y: 344, endPoint x: 486, endPoint y: 236, distance: 178.2
click at [344, 344] on span "[PERSON_NAME]" at bounding box center [353, 340] width 63 height 13
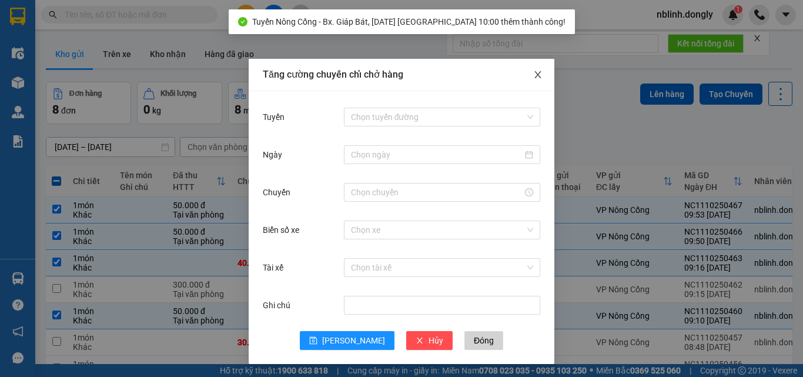
click at [529, 75] on span "Close" at bounding box center [537, 75] width 33 height 33
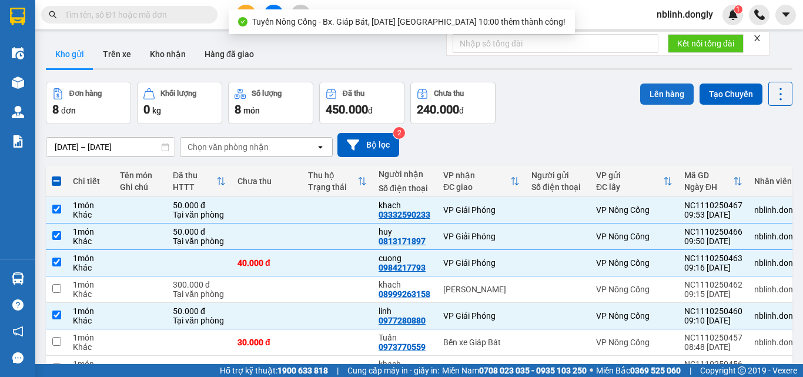
click at [650, 84] on button "Lên hàng" at bounding box center [666, 93] width 53 height 21
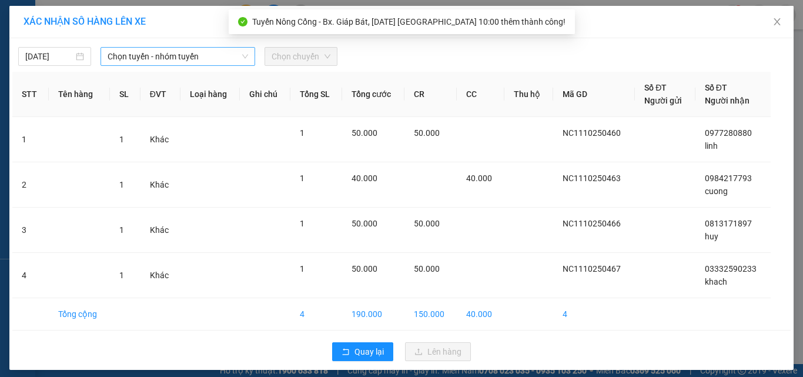
click at [167, 55] on span "Chọn tuyến - nhóm tuyến" at bounding box center [178, 57] width 140 height 18
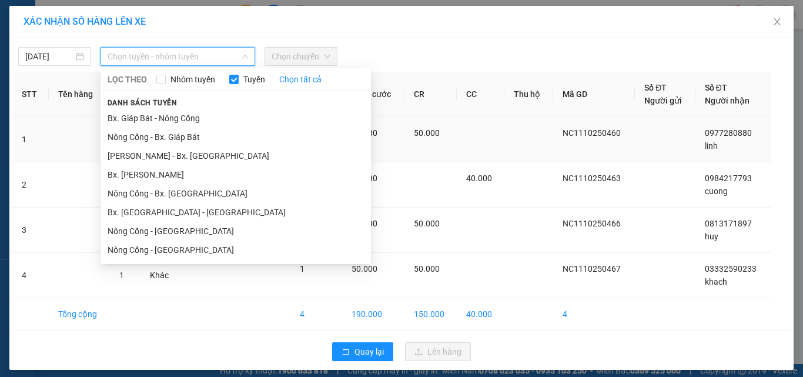
click at [145, 138] on li "Nông Cống - Bx. Giáp Bát" at bounding box center [235, 137] width 270 height 19
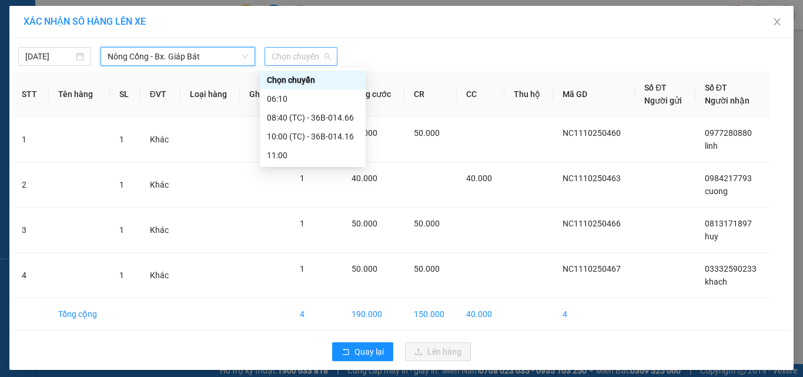
click at [289, 53] on span "Chọn chuyến" at bounding box center [301, 57] width 59 height 18
click at [318, 137] on div "10:00 (TC) - 36B-014.16" at bounding box center [313, 136] width 92 height 13
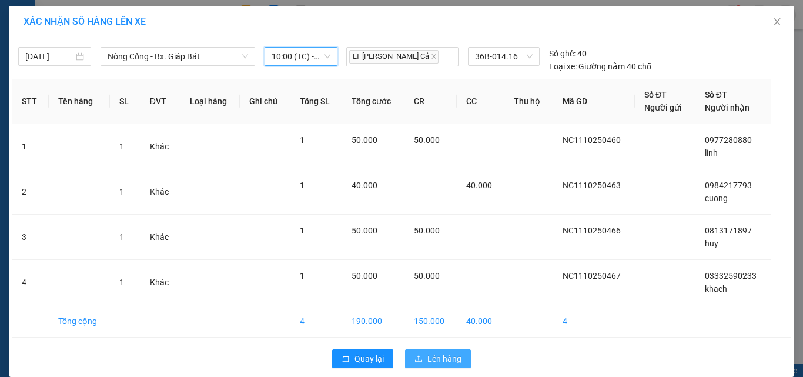
click at [443, 358] on span "Lên hàng" at bounding box center [444, 358] width 34 height 13
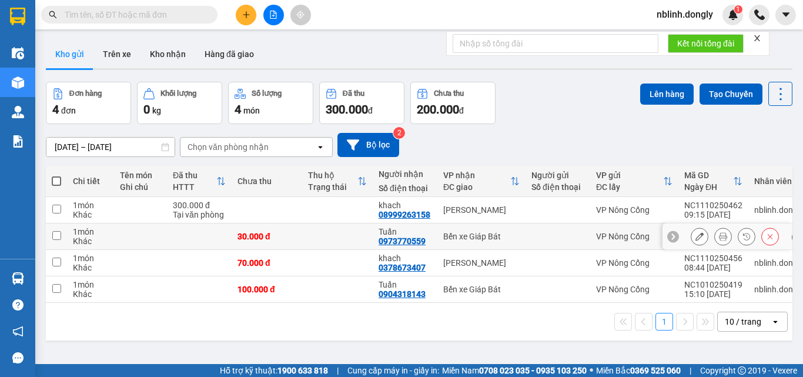
click at [57, 236] on input "checkbox" at bounding box center [56, 235] width 9 height 9
checkbox input "true"
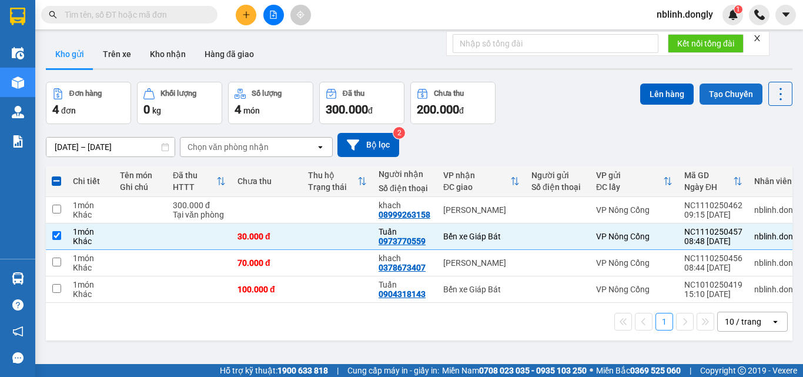
click at [709, 92] on button "Tạo Chuyến" at bounding box center [730, 93] width 63 height 21
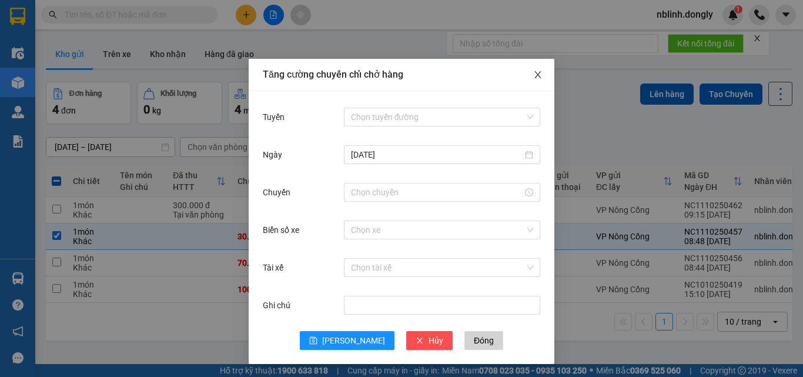
click at [525, 72] on span "Close" at bounding box center [537, 75] width 33 height 33
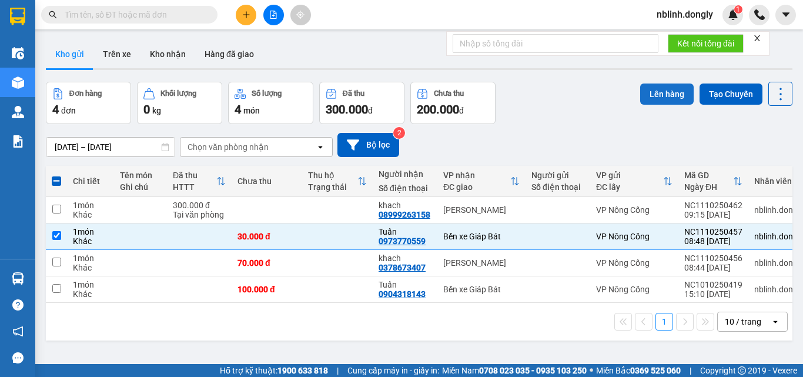
click at [656, 92] on button "Lên hàng" at bounding box center [666, 93] width 53 height 21
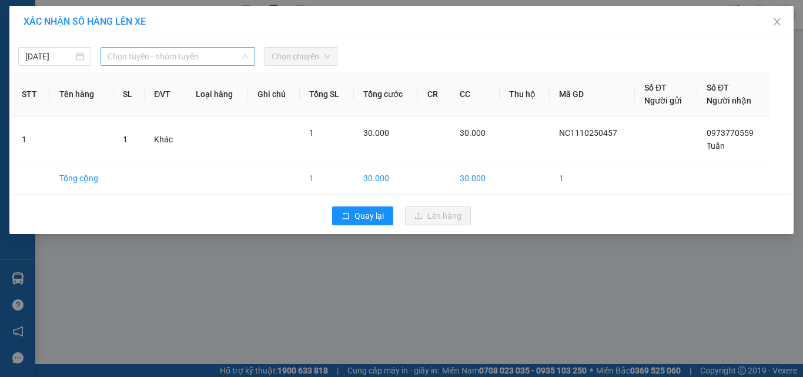
click at [161, 58] on span "Chọn tuyến - nhóm tuyến" at bounding box center [178, 57] width 140 height 18
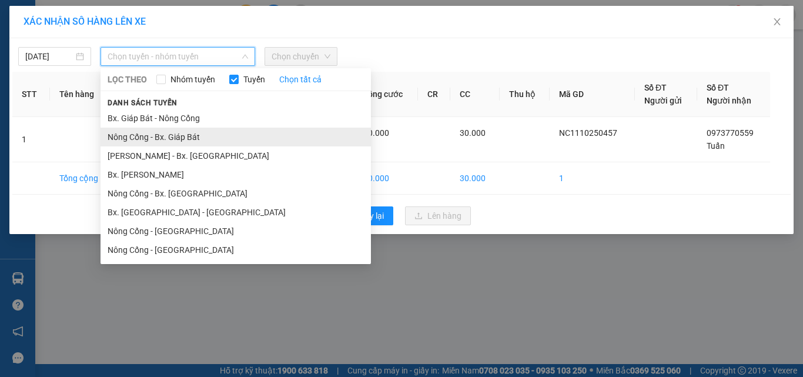
click at [159, 133] on li "Nông Cống - Bx. Giáp Bát" at bounding box center [235, 137] width 270 height 19
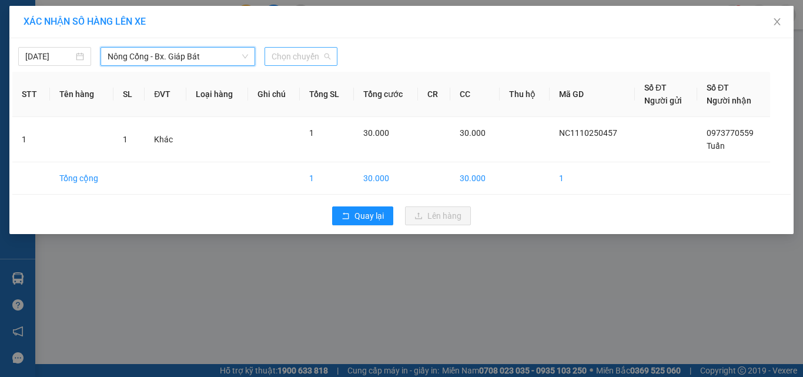
click at [297, 53] on span "Chọn chuyến" at bounding box center [301, 57] width 59 height 18
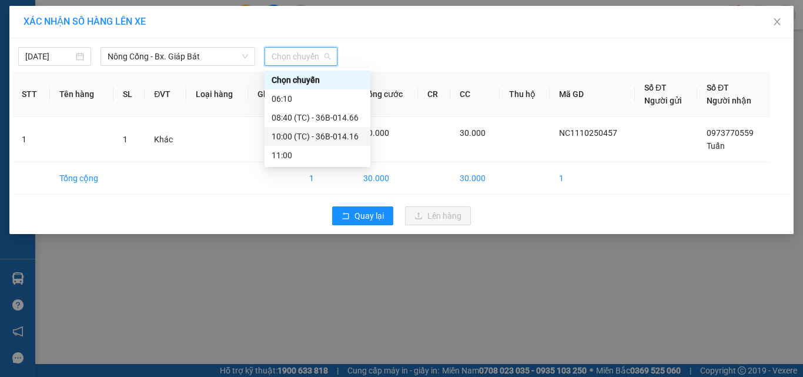
click at [337, 137] on div "10:00 (TC) - 36B-014.16" at bounding box center [318, 136] width 92 height 13
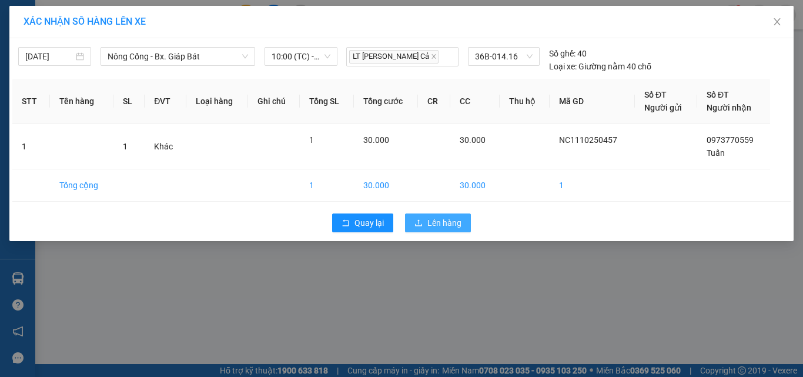
click at [440, 224] on span "Lên hàng" at bounding box center [444, 222] width 34 height 13
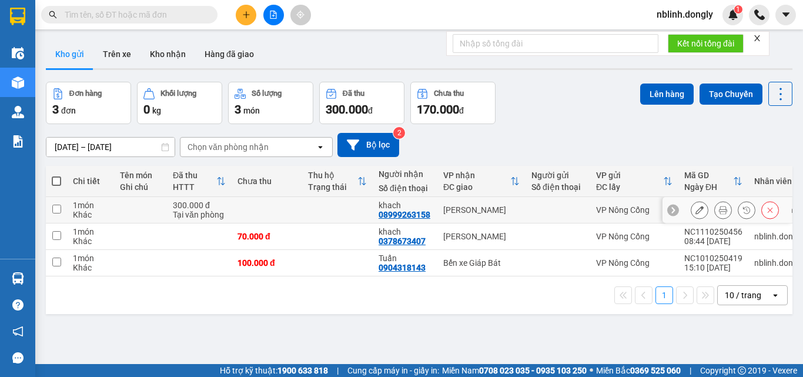
click at [496, 204] on td "[PERSON_NAME]" at bounding box center [481, 210] width 88 height 26
checkbox input "true"
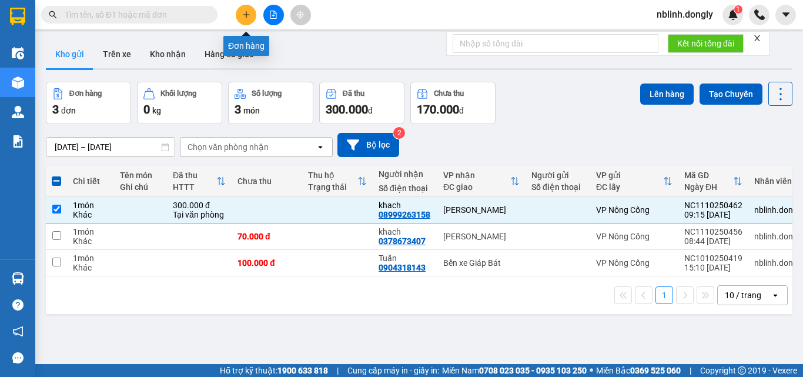
click at [244, 16] on icon "plus" at bounding box center [246, 15] width 8 height 8
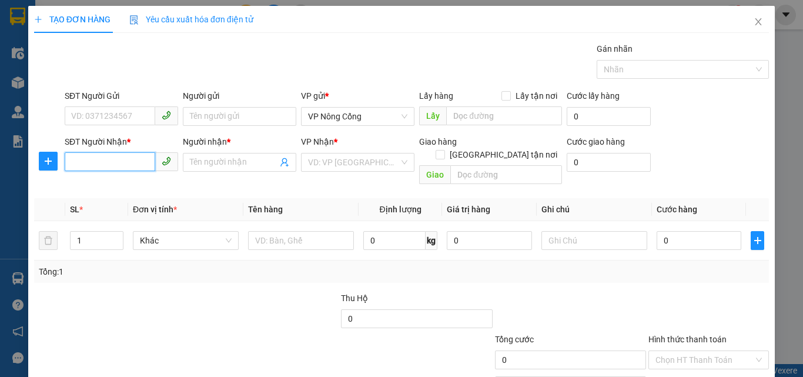
click at [85, 161] on input "SĐT Người Nhận *" at bounding box center [110, 161] width 91 height 19
click at [115, 187] on div "0981120004 - Thức" at bounding box center [120, 185] width 98 height 13
type input "0981120004"
type input "Thức"
type input "0981120004"
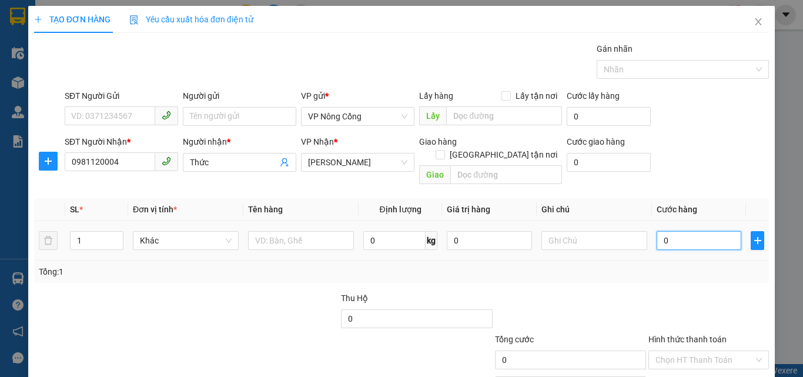
click at [681, 231] on input "0" at bounding box center [698, 240] width 85 height 19
type input "5"
type input "50"
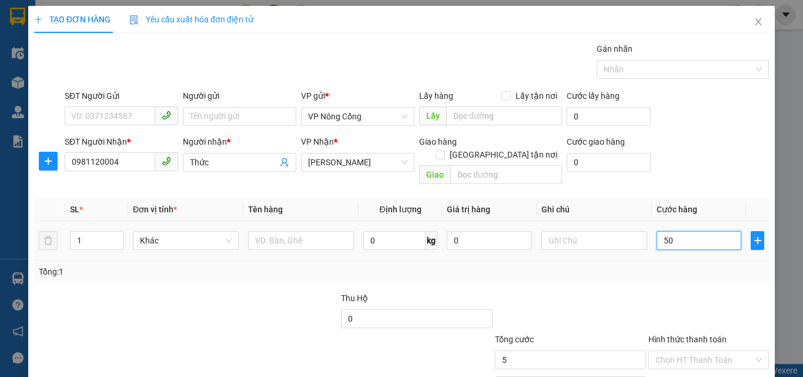
type input "50"
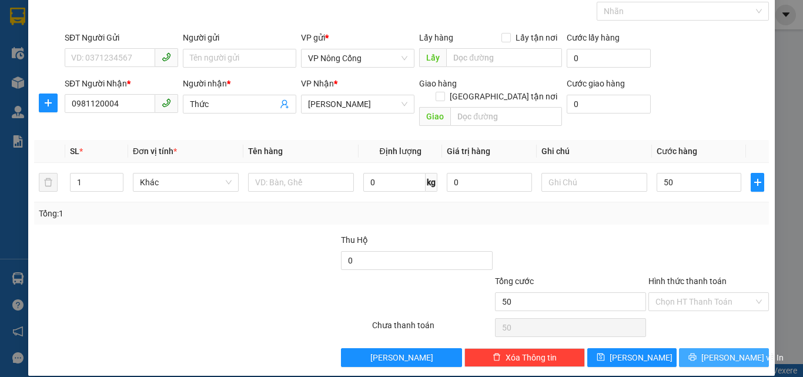
type input "50.000"
click at [711, 351] on span "[PERSON_NAME] và In" at bounding box center [742, 357] width 82 height 13
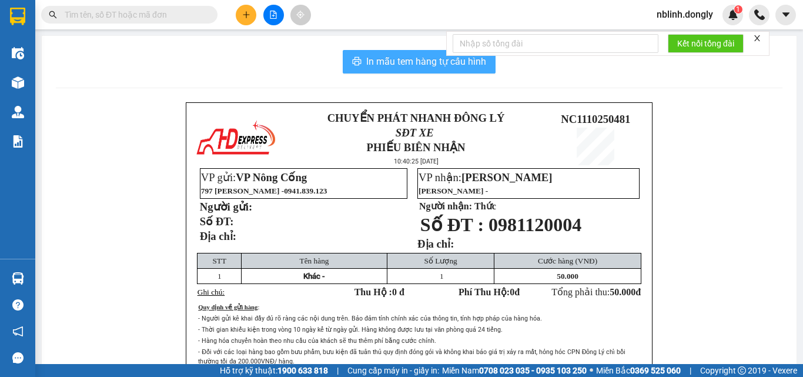
drag, startPoint x: 408, startPoint y: 57, endPoint x: 449, endPoint y: 121, distance: 75.8
click at [408, 58] on span "In mẫu tem hàng tự cấu hình" at bounding box center [426, 61] width 120 height 15
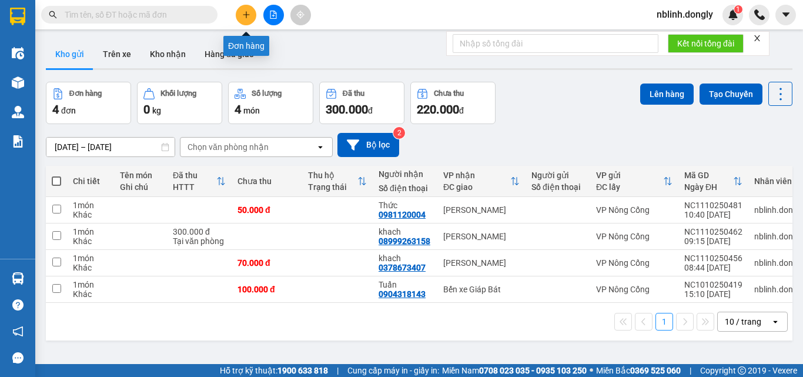
click at [247, 12] on icon "plus" at bounding box center [246, 15] width 8 height 8
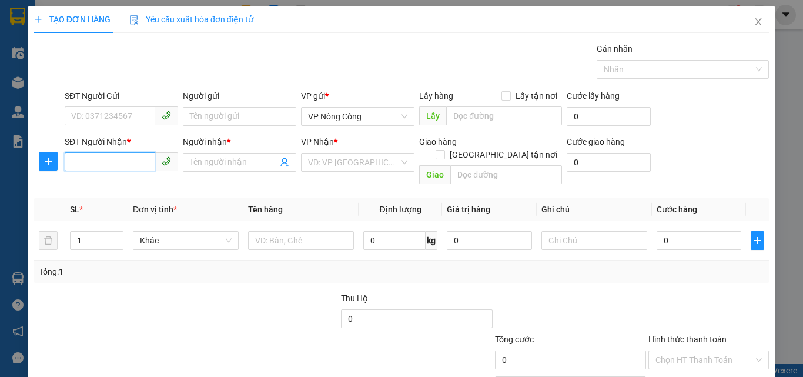
click at [89, 157] on input "SĐT Người Nhận *" at bounding box center [110, 161] width 91 height 19
type input "0365205567"
click at [200, 164] on input "Người nhận *" at bounding box center [234, 162] width 88 height 13
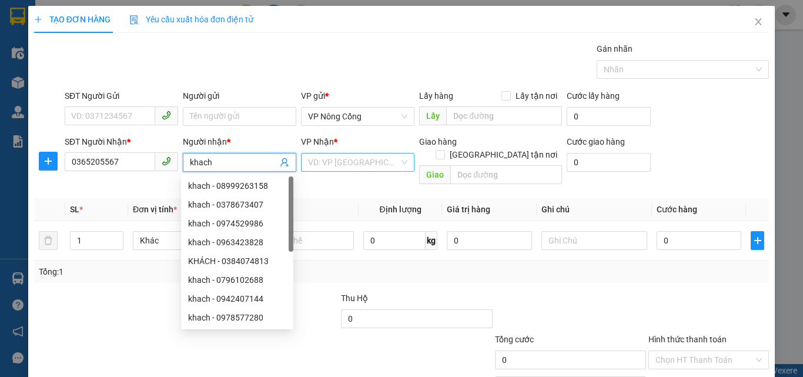
type input "khach"
click at [346, 164] on input "search" at bounding box center [353, 162] width 91 height 18
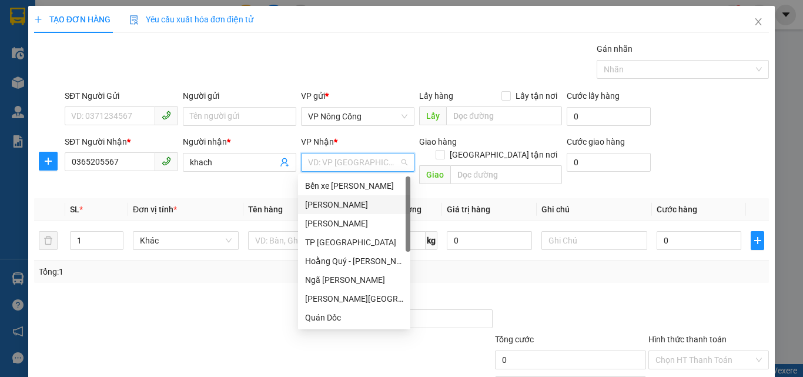
drag, startPoint x: 324, startPoint y: 204, endPoint x: 594, endPoint y: 212, distance: 270.5
click at [324, 204] on div "[PERSON_NAME]" at bounding box center [354, 204] width 98 height 13
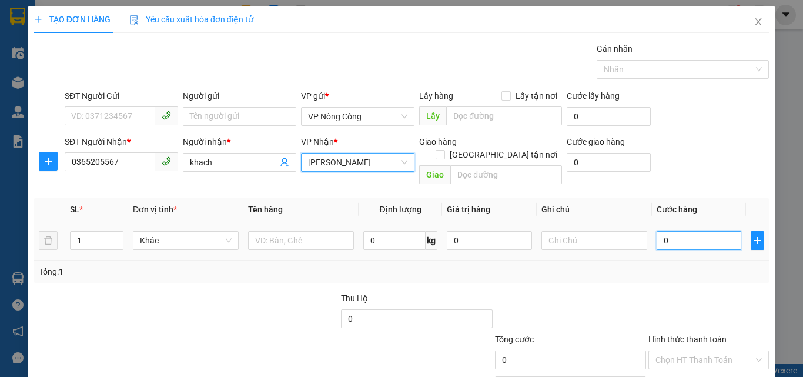
click at [678, 231] on input "0" at bounding box center [698, 240] width 85 height 19
type input "8"
type input "80"
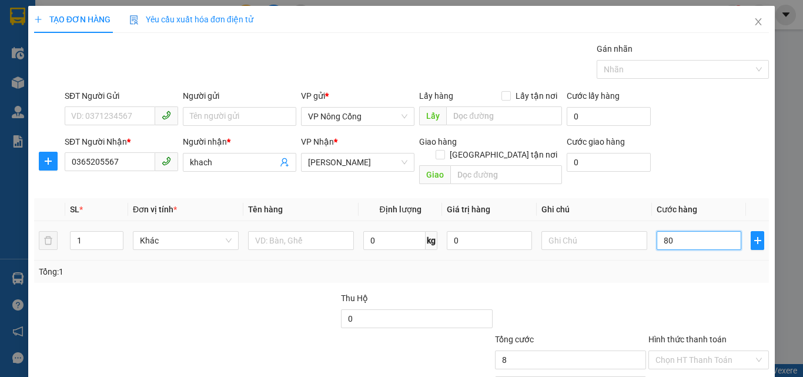
type input "80"
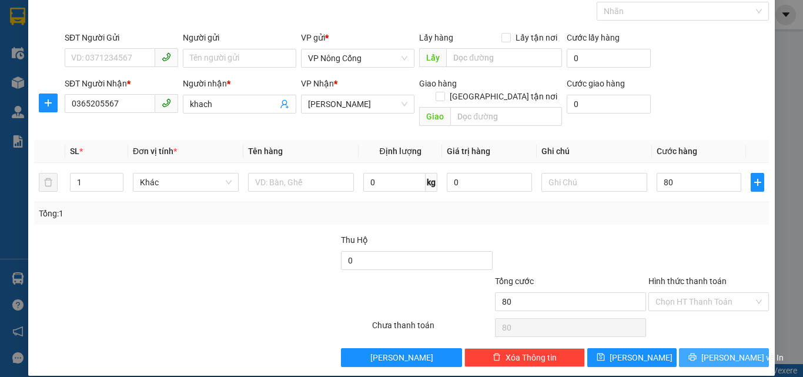
type input "80.000"
click at [722, 351] on span "[PERSON_NAME] và In" at bounding box center [742, 357] width 82 height 13
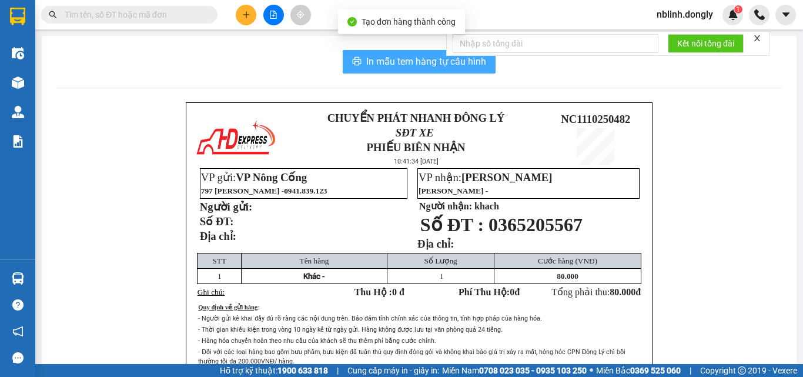
click at [424, 61] on span "In mẫu tem hàng tự cấu hình" at bounding box center [426, 61] width 120 height 15
